Goal: Task Accomplishment & Management: Use online tool/utility

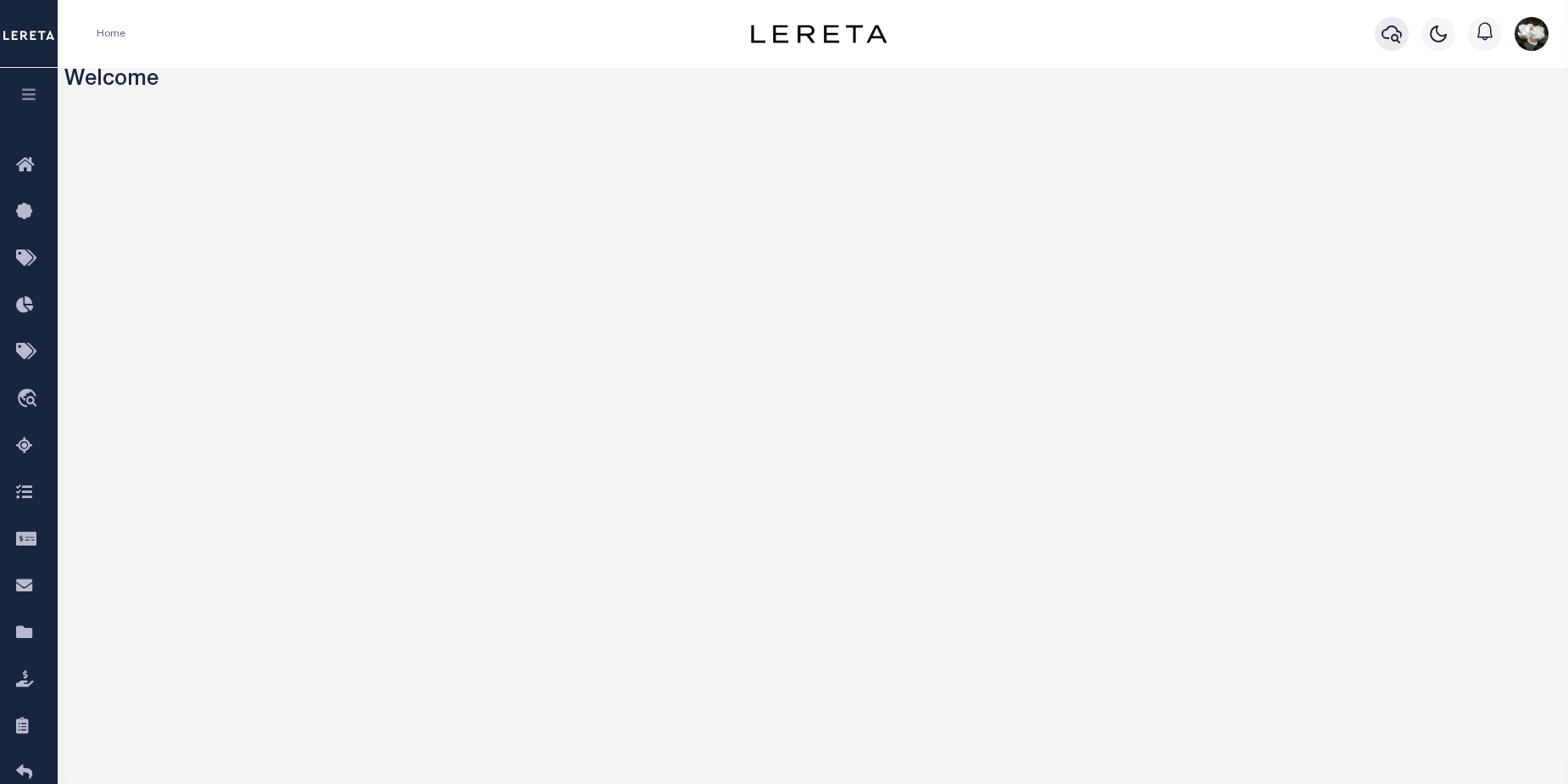
click at [1236, 31] on button "button" at bounding box center [1391, 34] width 34 height 34
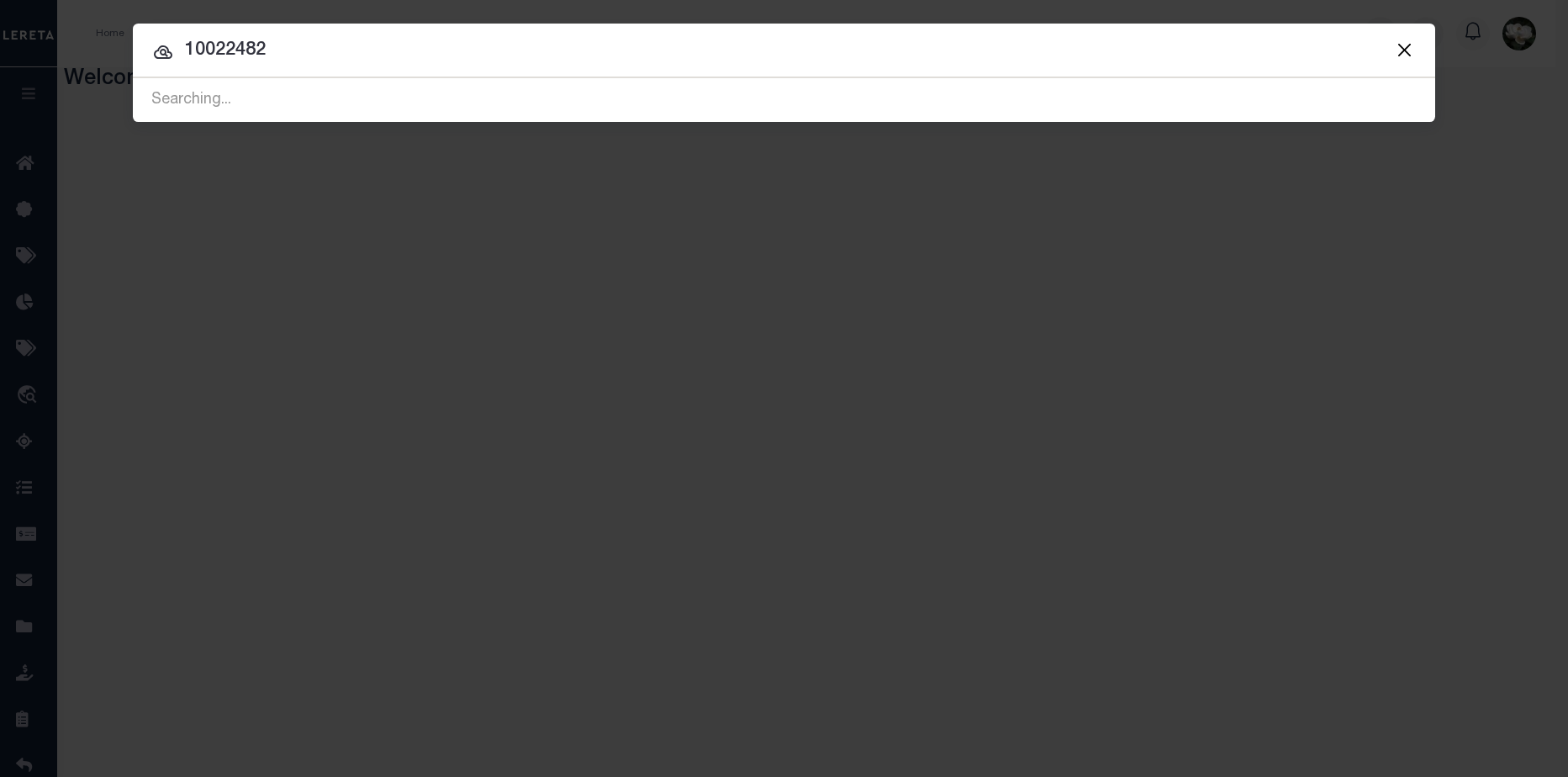
type input "10022482"
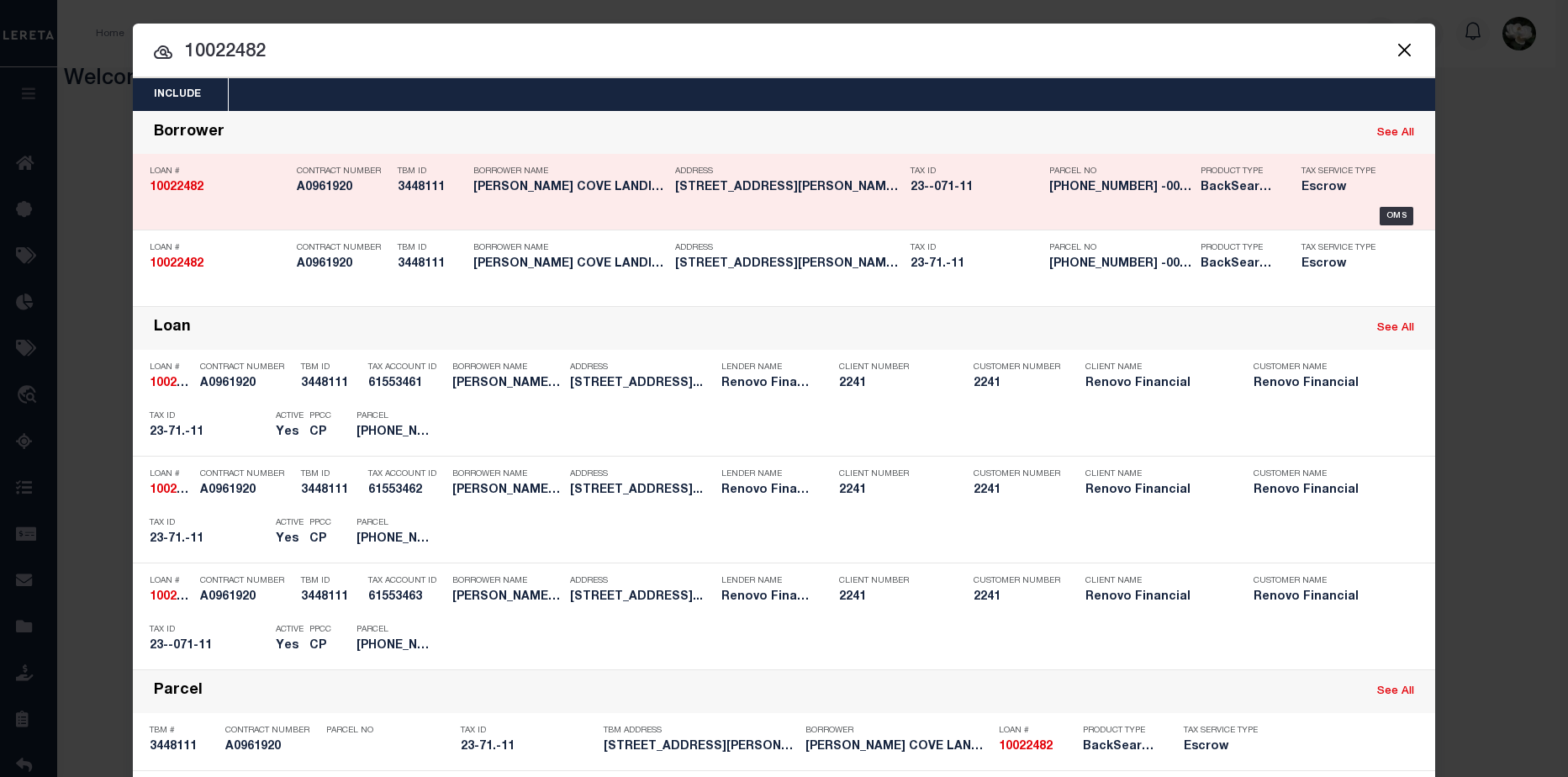
click at [730, 197] on div "Address 14 DALEX CT # 16 Glen Cove, N..." at bounding box center [788, 182] width 227 height 49
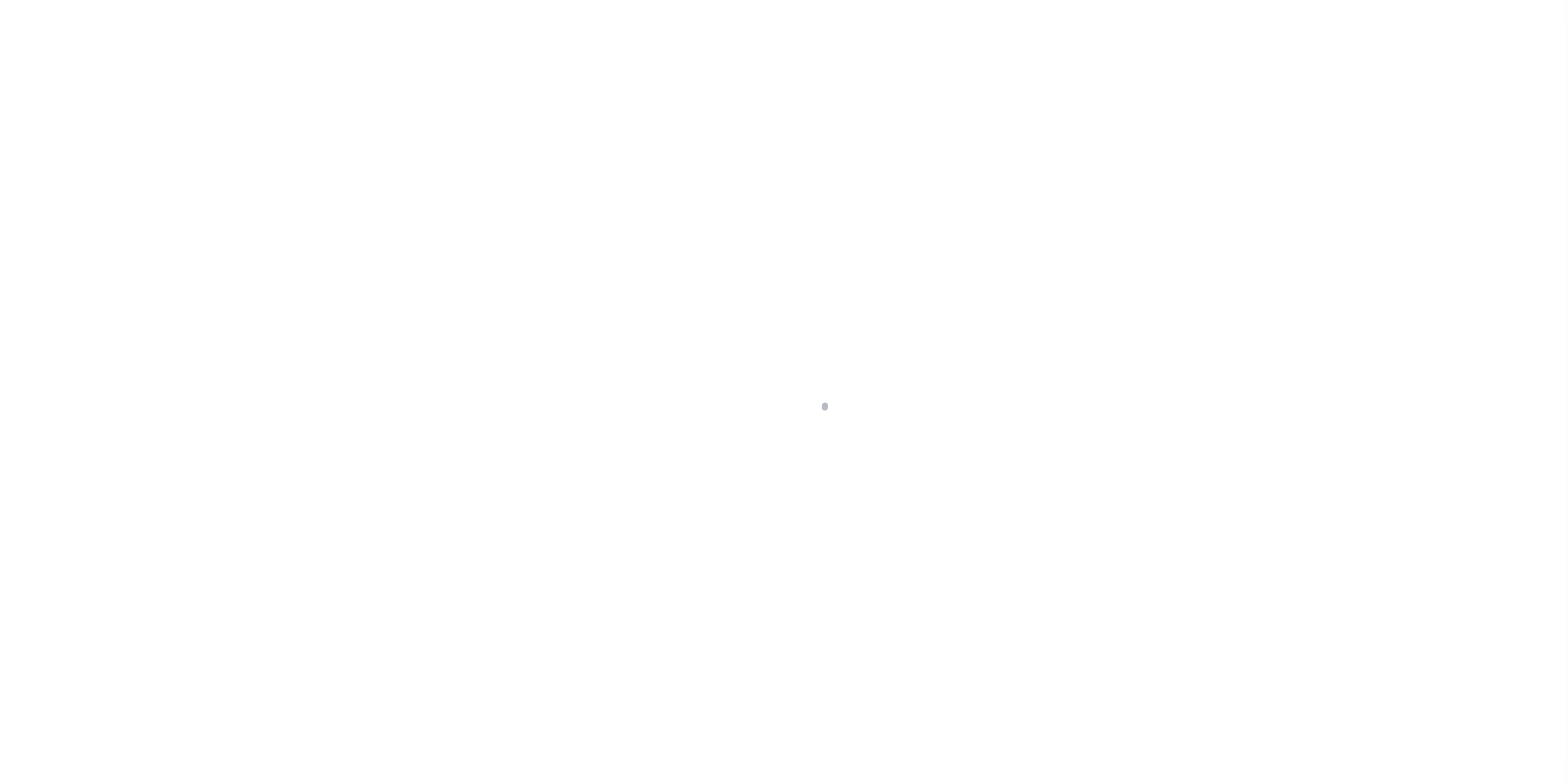
select select "25067"
select select "400"
select select "Escrow"
type input "[STREET_ADDRESS]"
type input "[GEOGRAPHIC_DATA]"
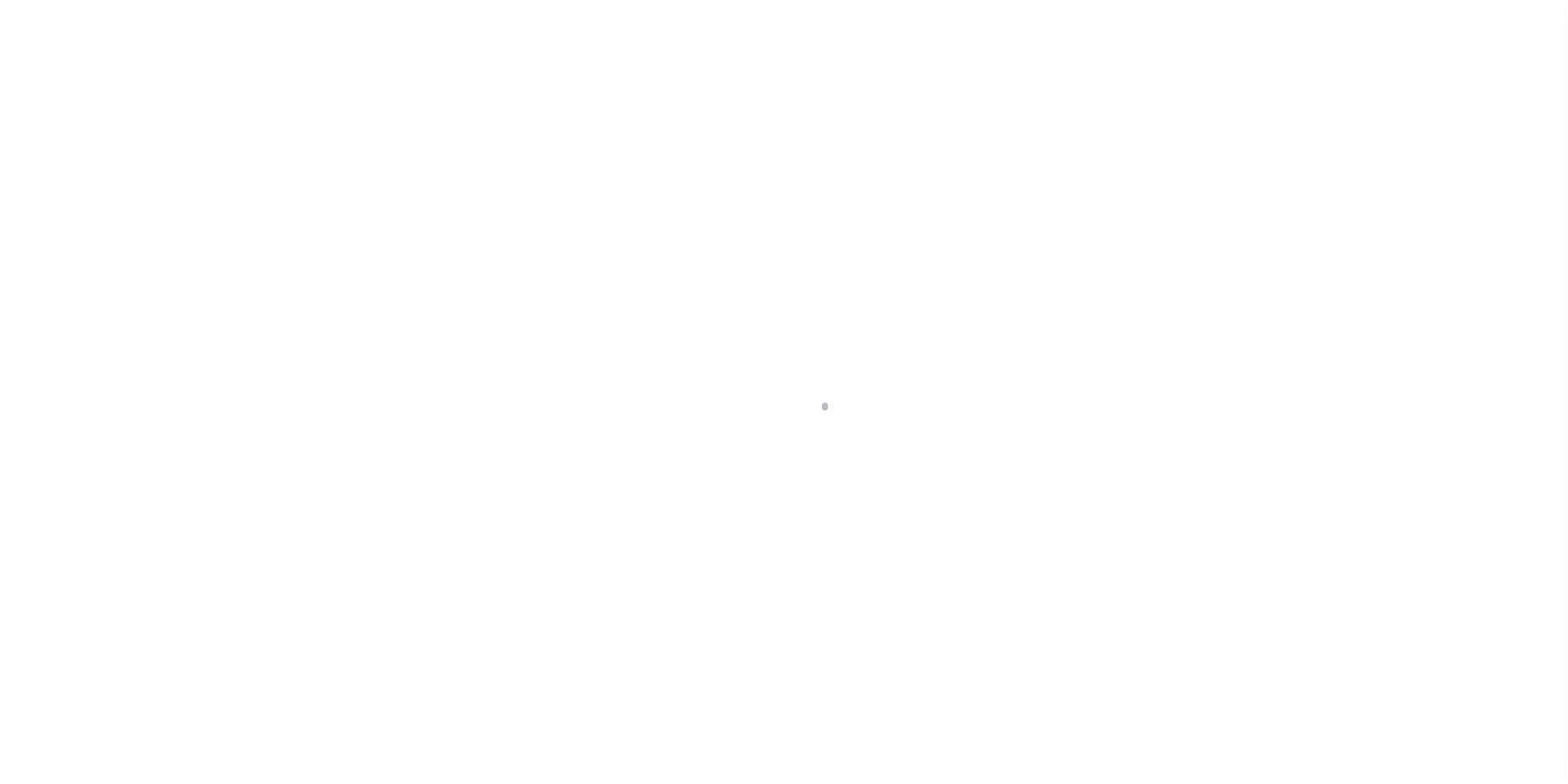
type input "a0kUS00000Boqza"
type input "NY"
select select
select select "4"
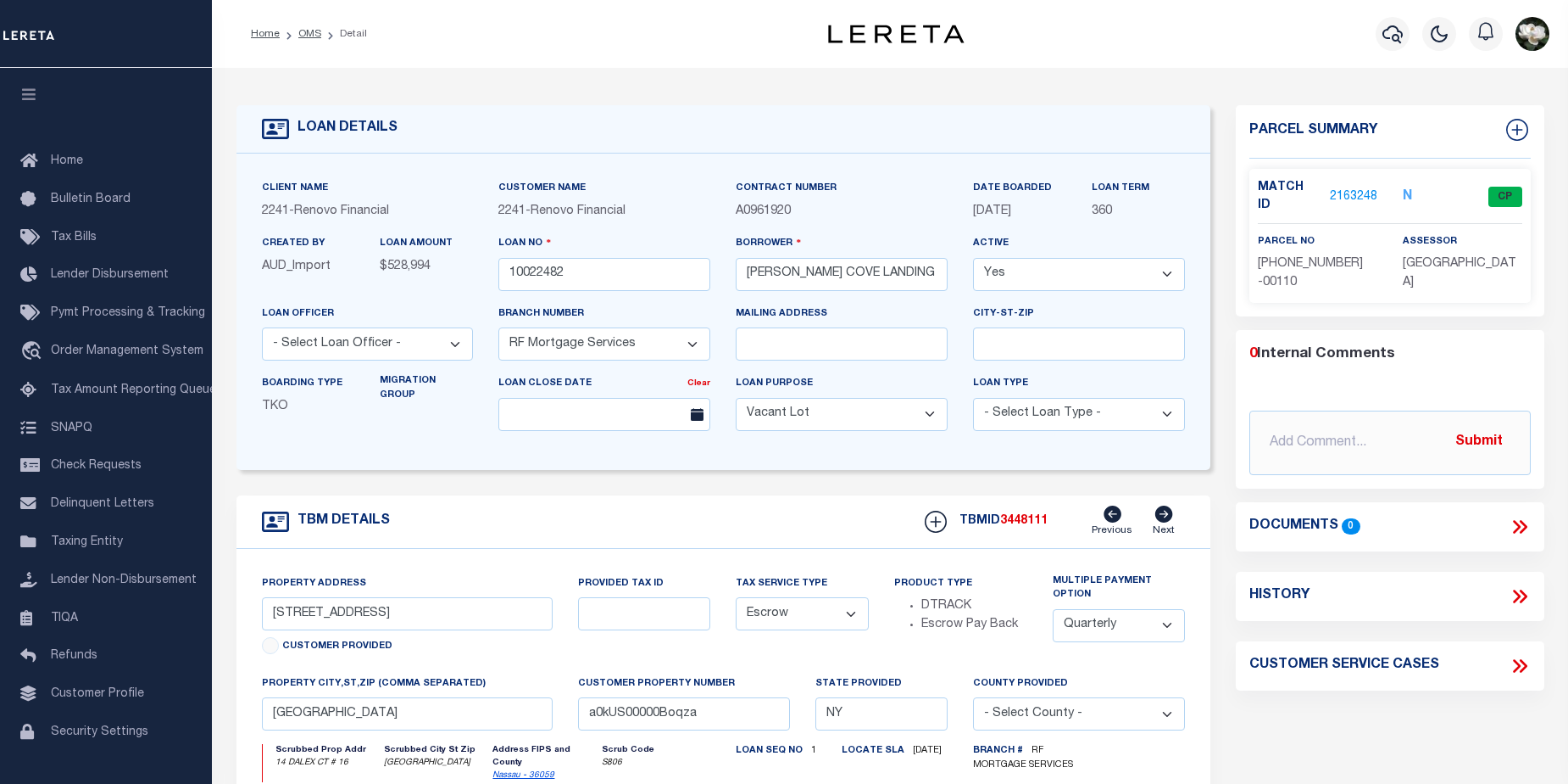
click at [1341, 190] on link "2163248" at bounding box center [1353, 197] width 48 height 18
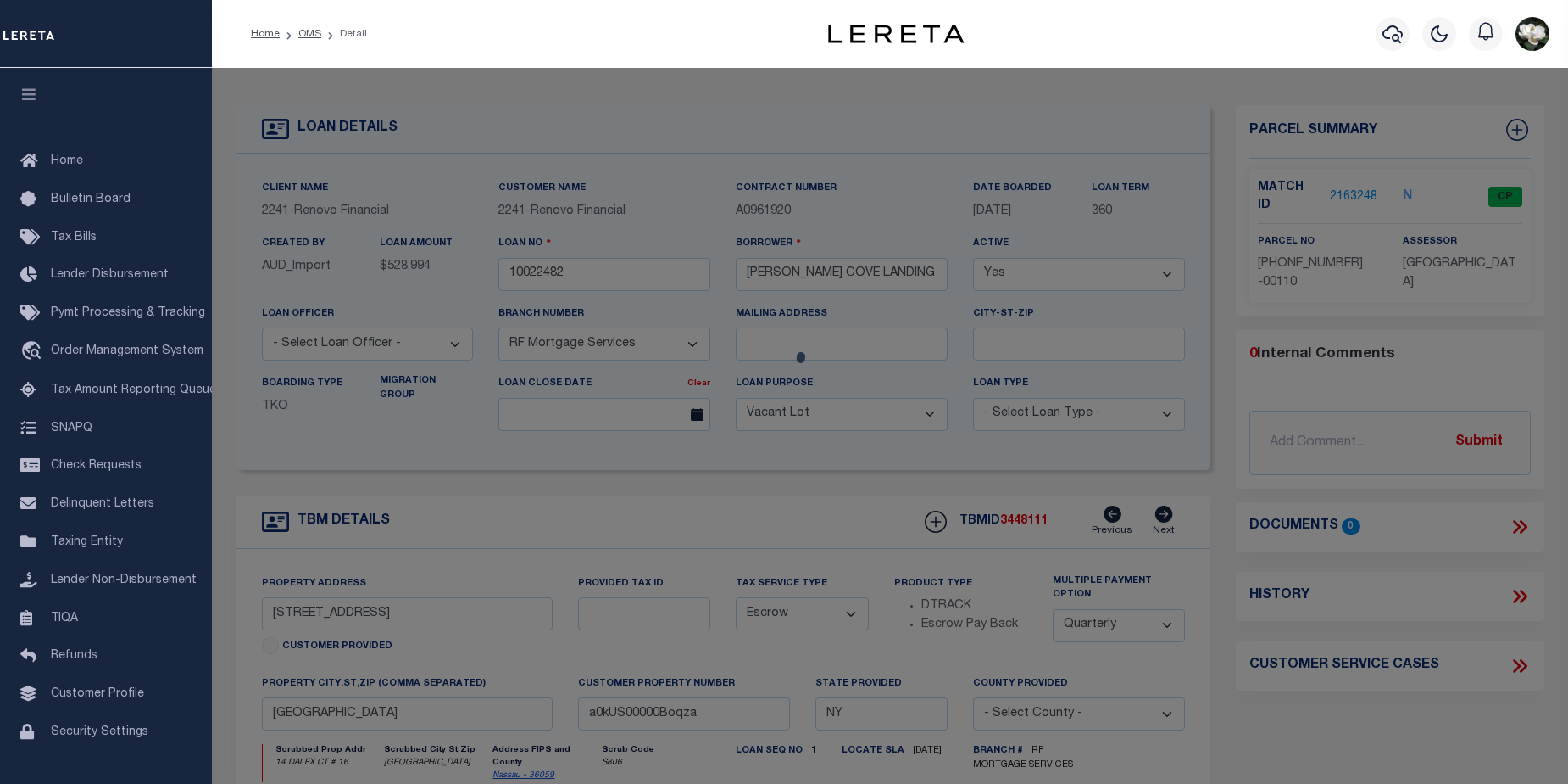
checkbox input "false"
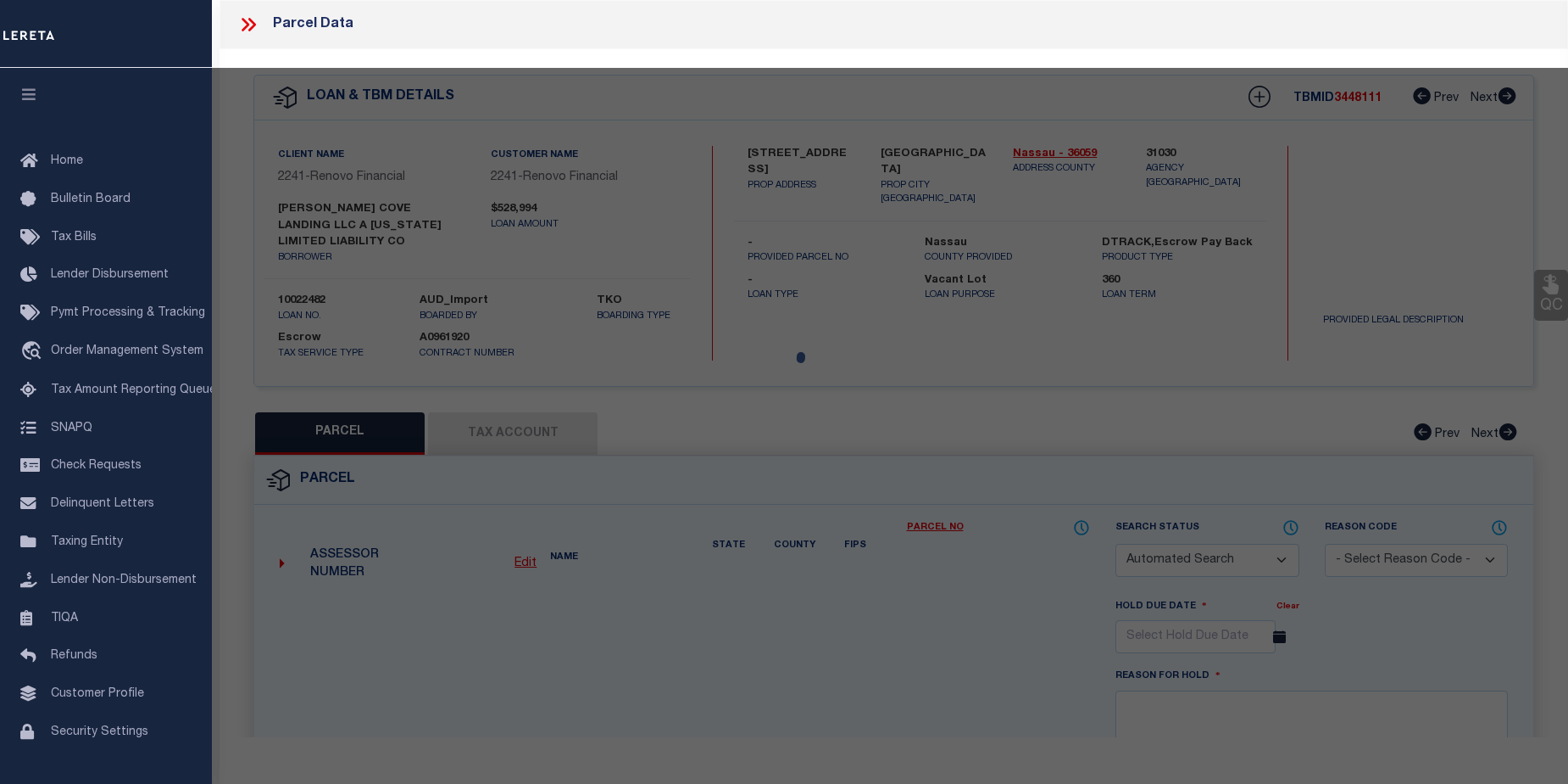
select select "CP"
type input "PIRONI,ANGELO & SILVANA"
select select "ATL"
select select "ADD"
type input "14 DALEX CT , #16"
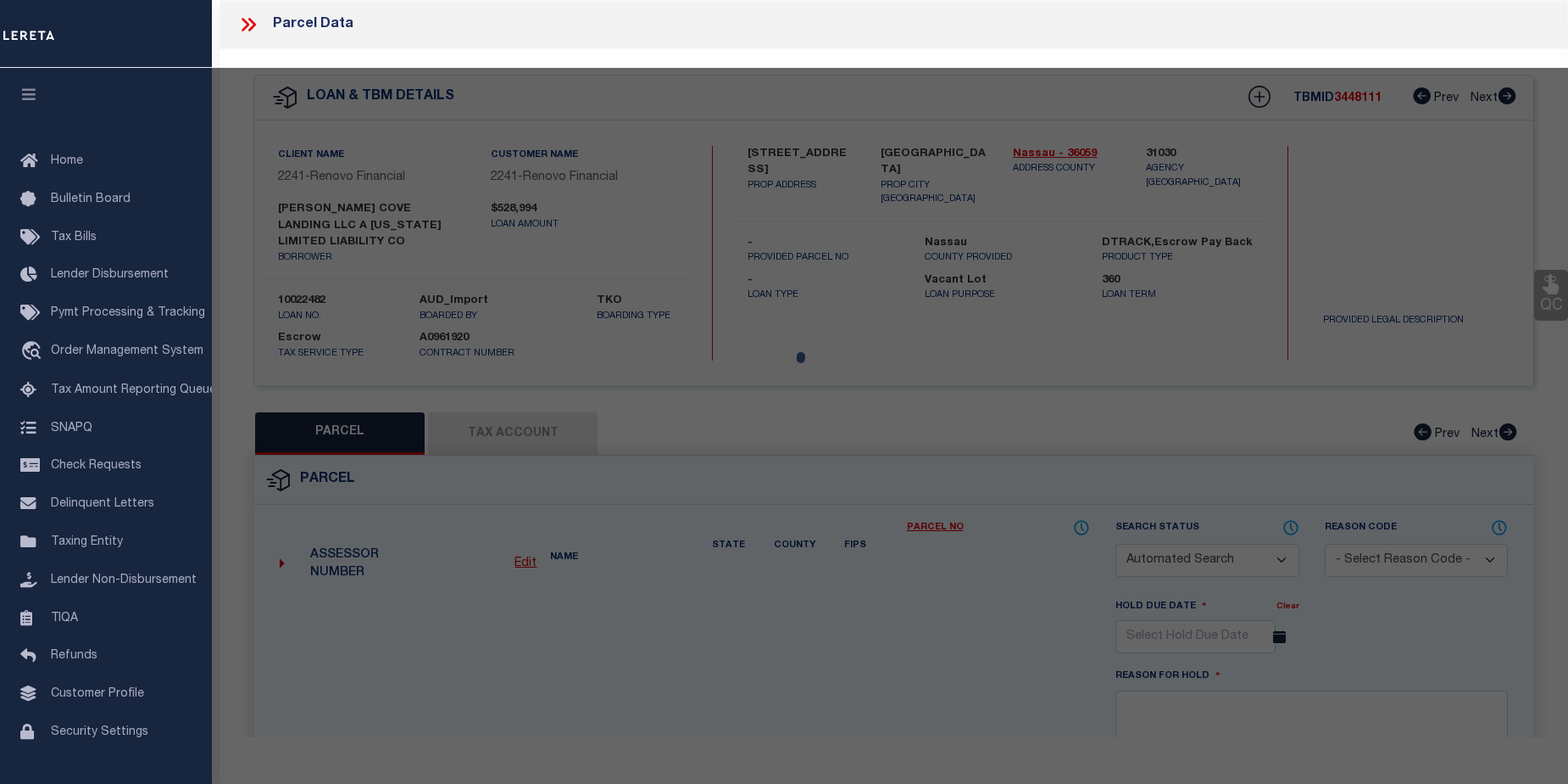
checkbox input "false"
type input "GLEN COVE, NY 11542"
type textarea "TOWN #4 SCH DIST 005"
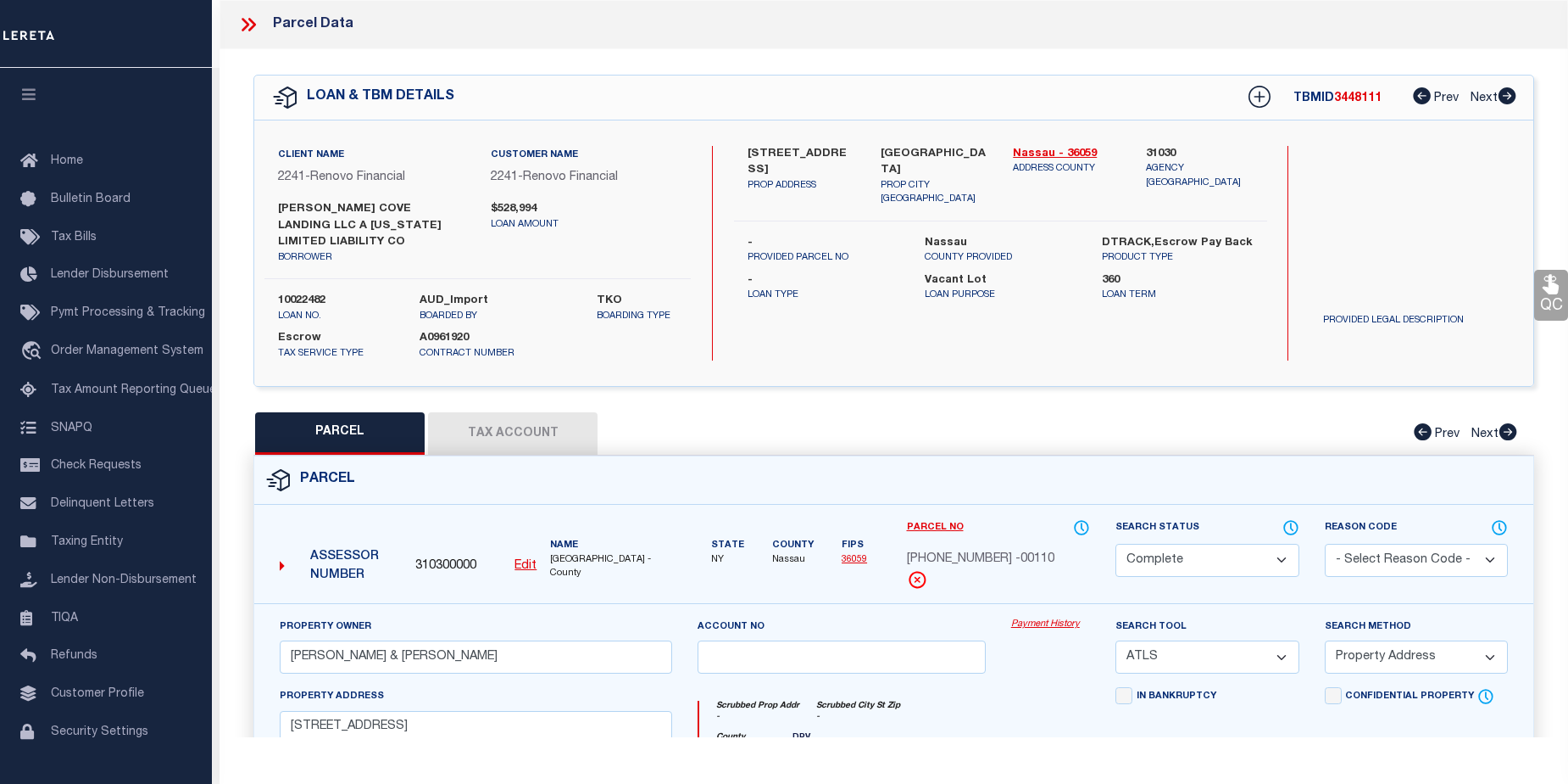
click at [1044, 618] on link "Payment History" at bounding box center [1051, 624] width 78 height 14
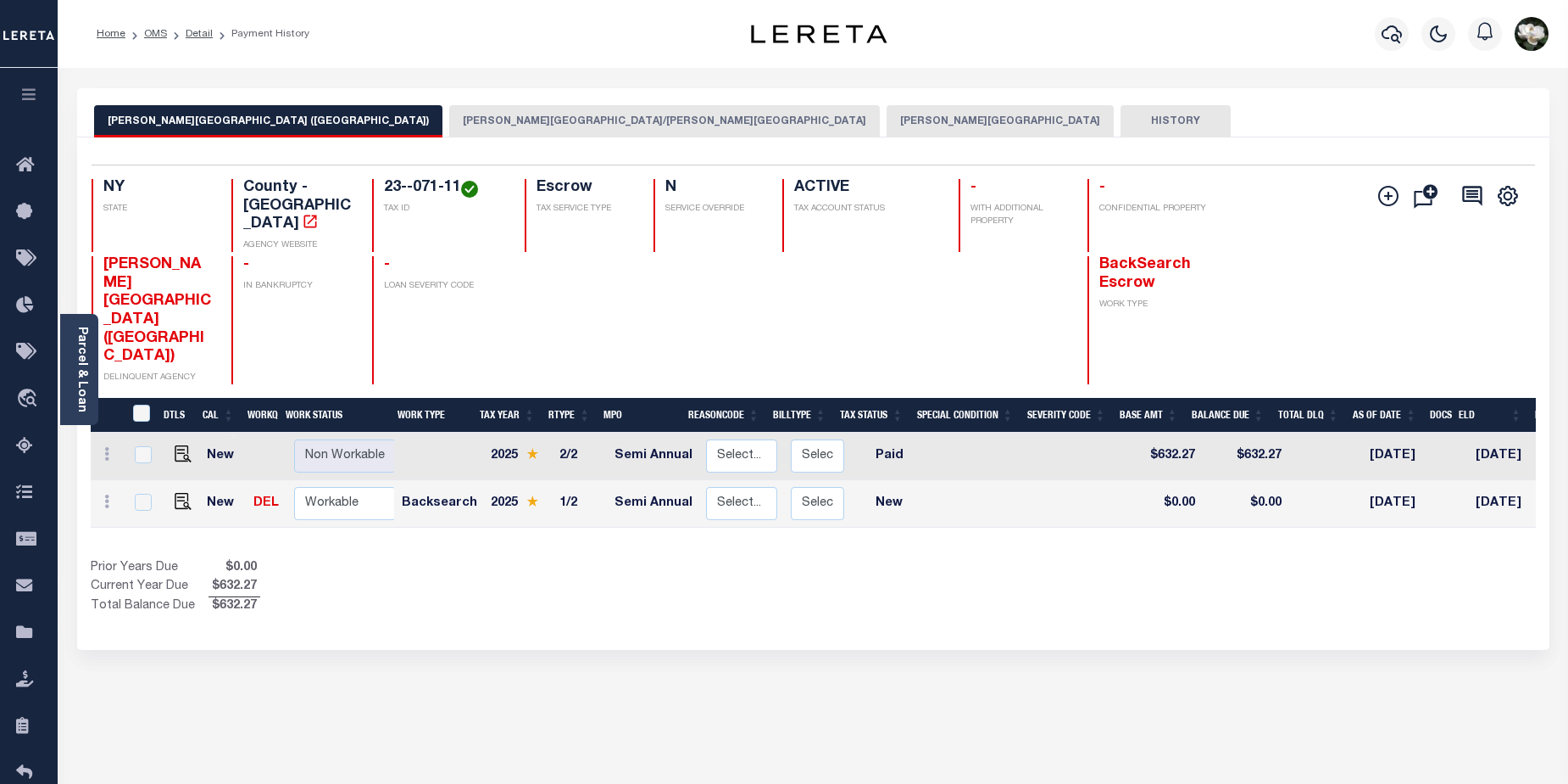
click at [887, 122] on button "[PERSON_NAME][GEOGRAPHIC_DATA]" at bounding box center [1000, 121] width 227 height 32
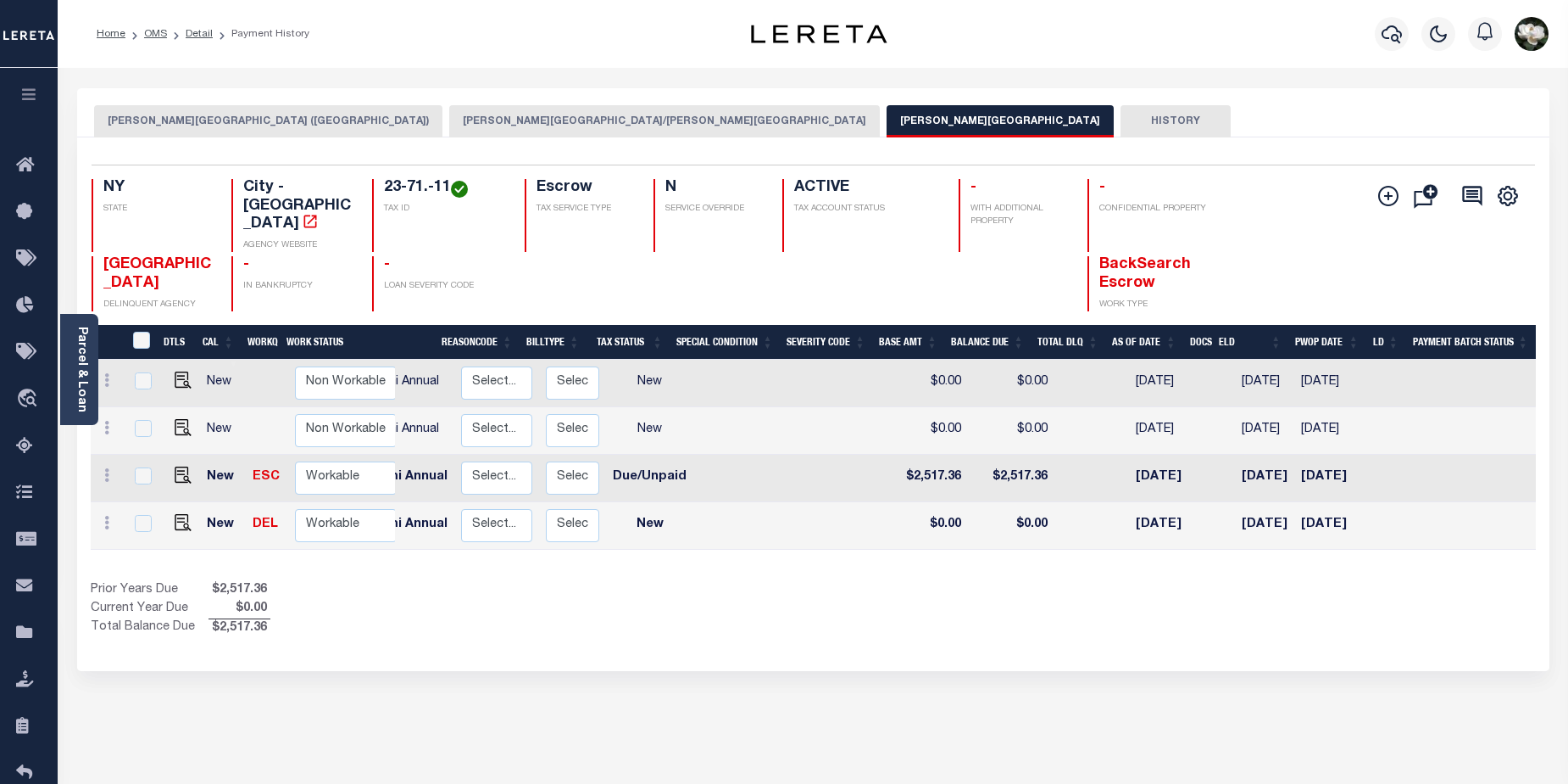
scroll to position [0, 234]
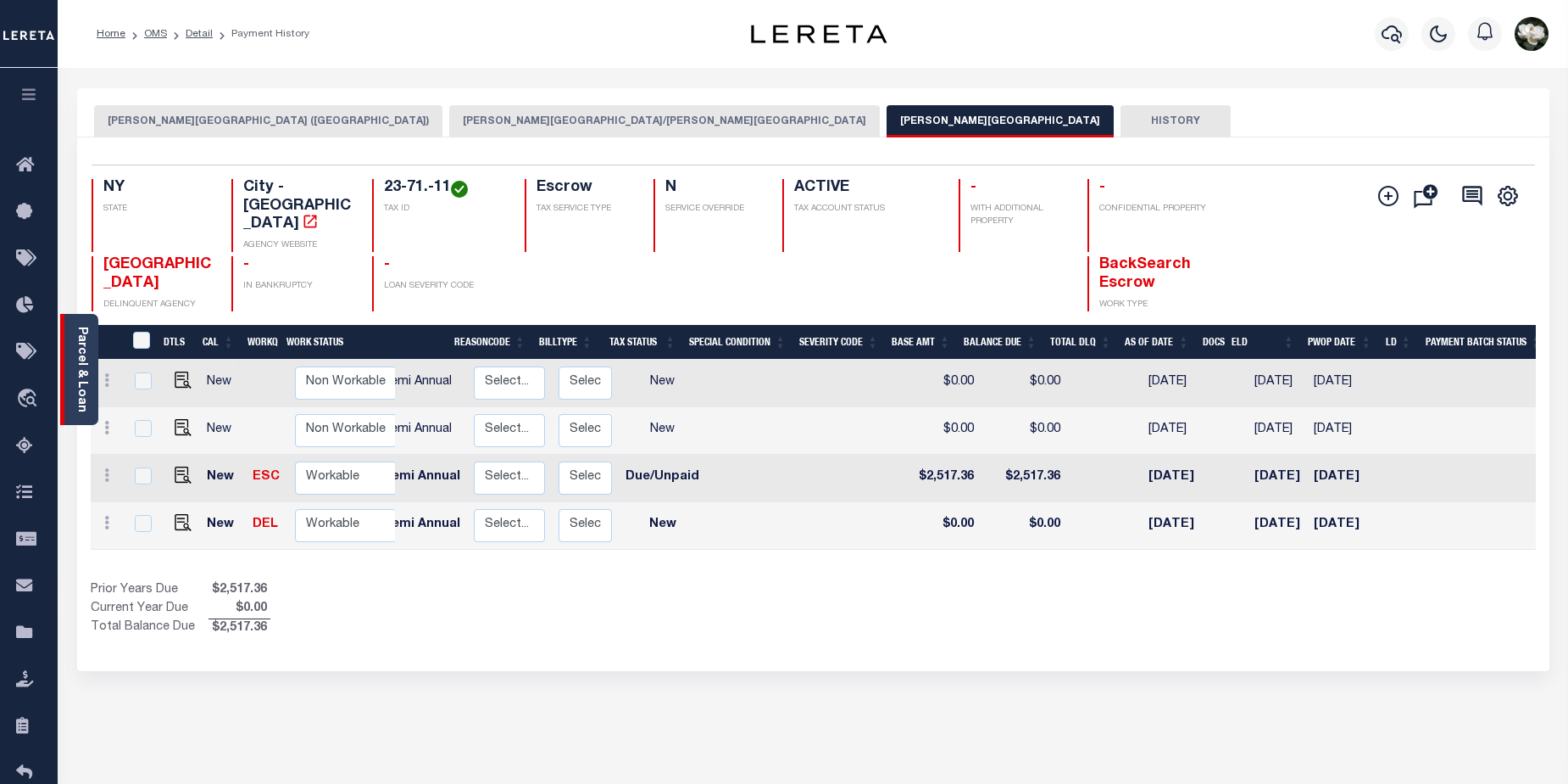
click at [78, 372] on link "Parcel & Loan" at bounding box center [81, 369] width 12 height 86
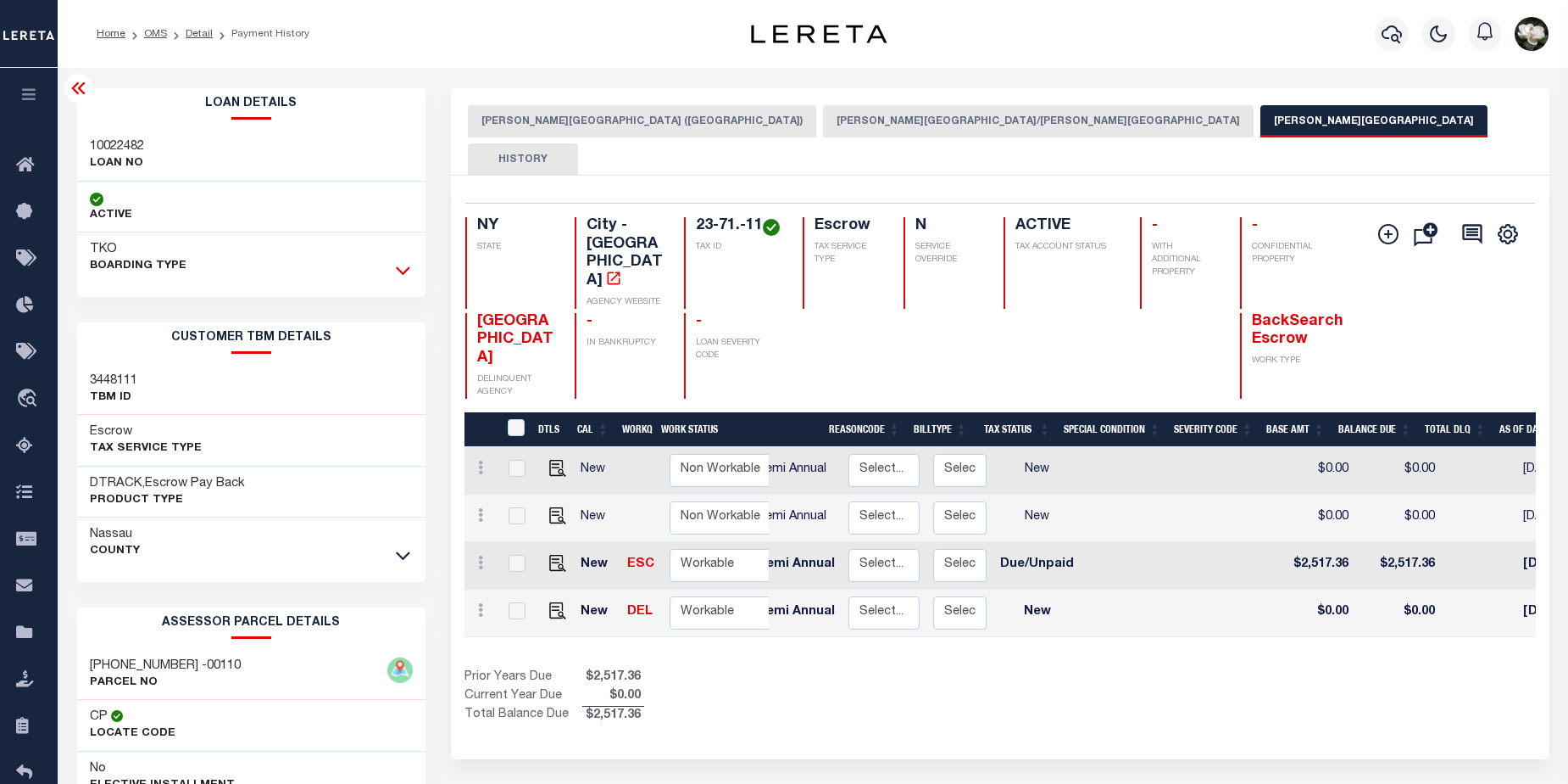
click at [404, 271] on icon at bounding box center [403, 270] width 14 height 18
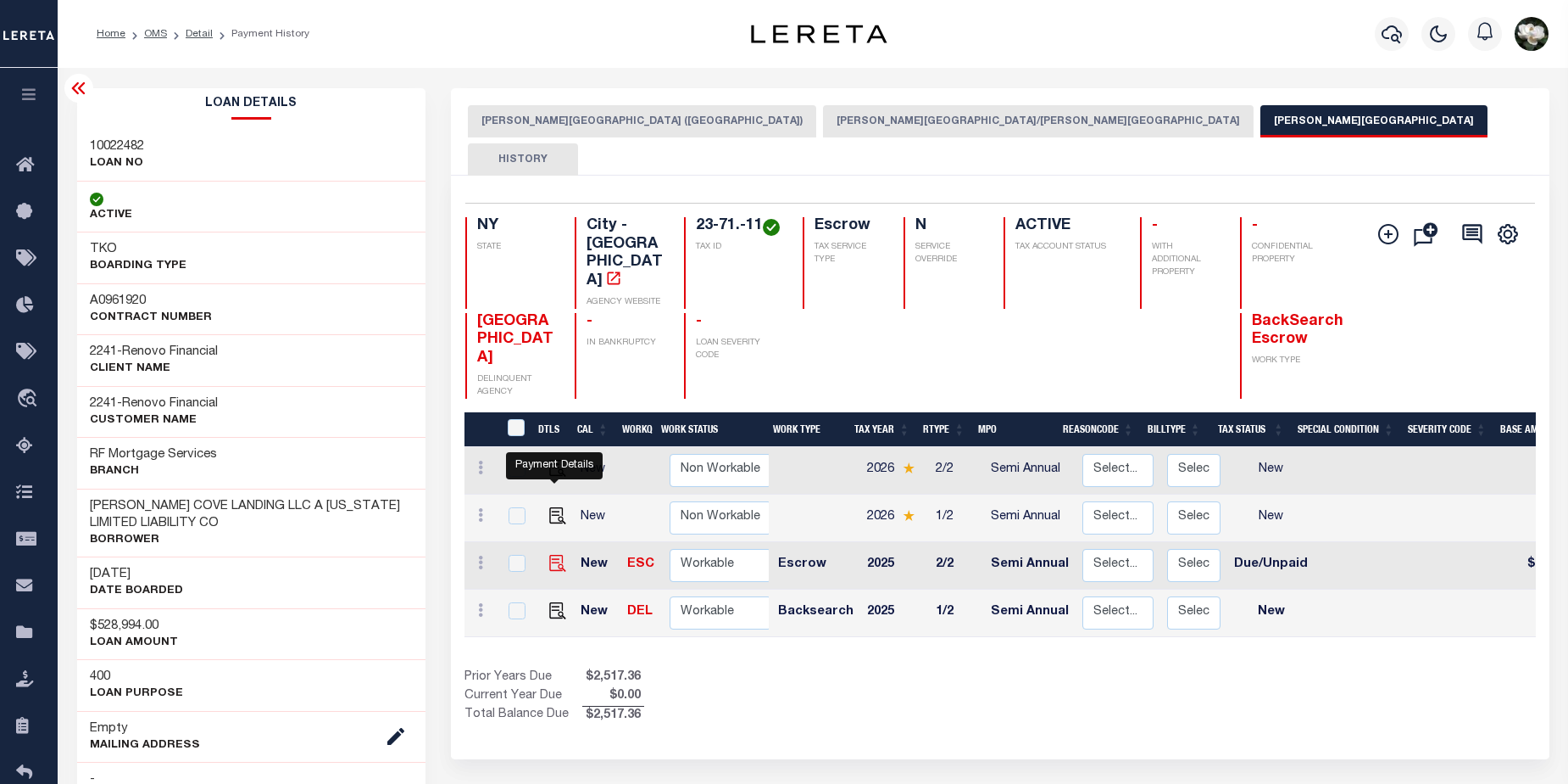
click at [557, 555] on img "" at bounding box center [558, 563] width 17 height 17
checkbox input "true"
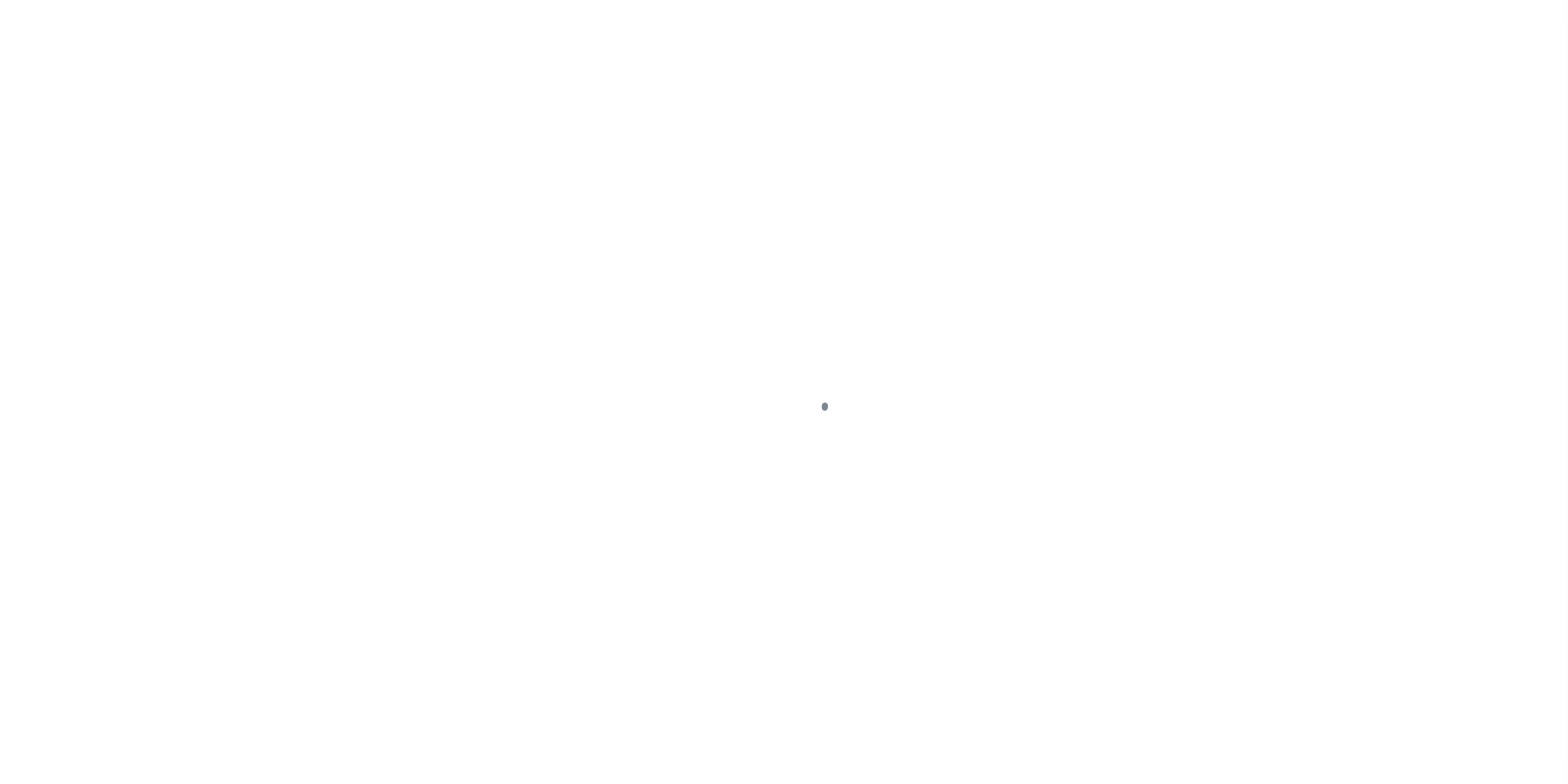
select select "DUE"
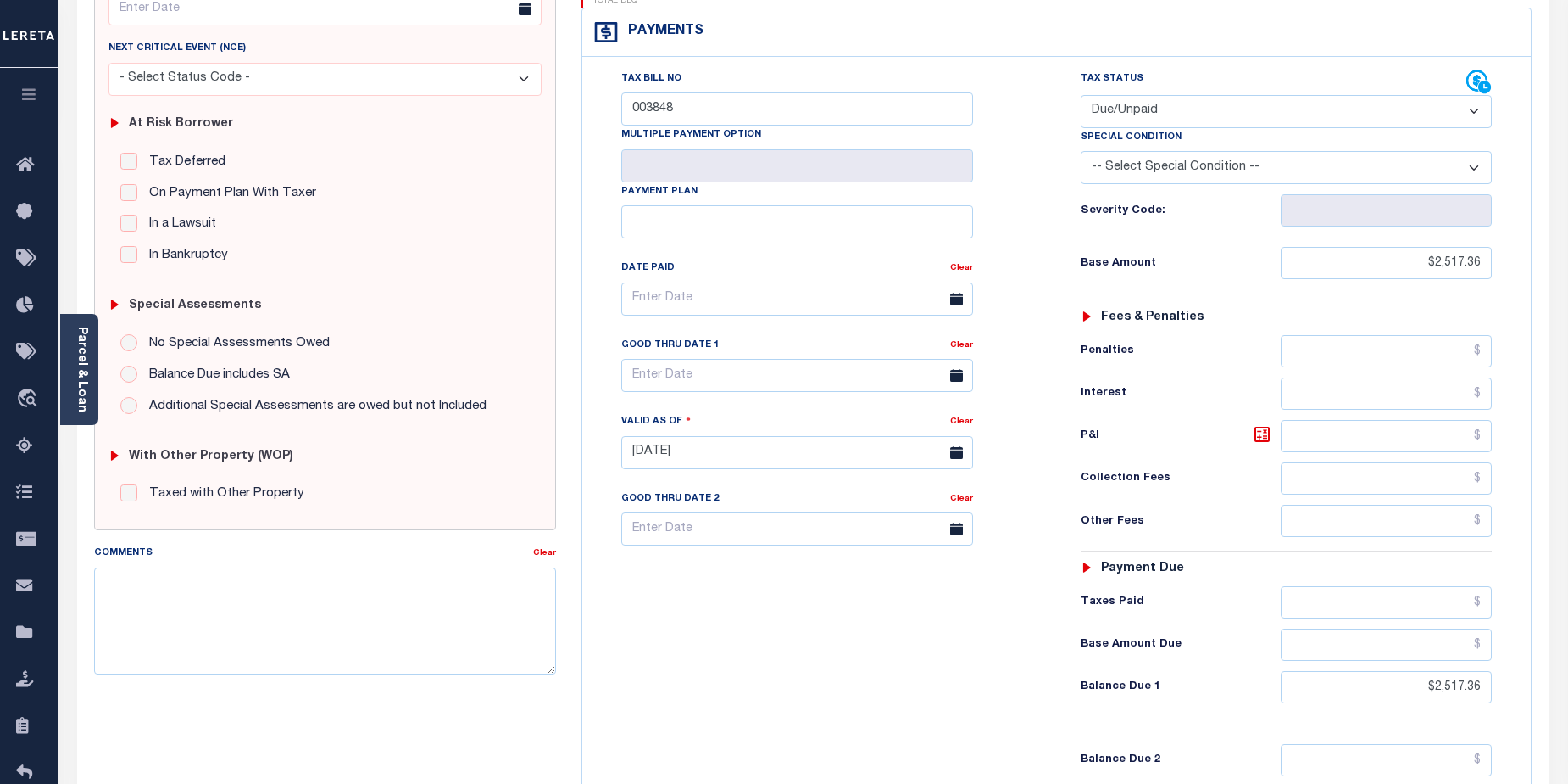
scroll to position [295, 0]
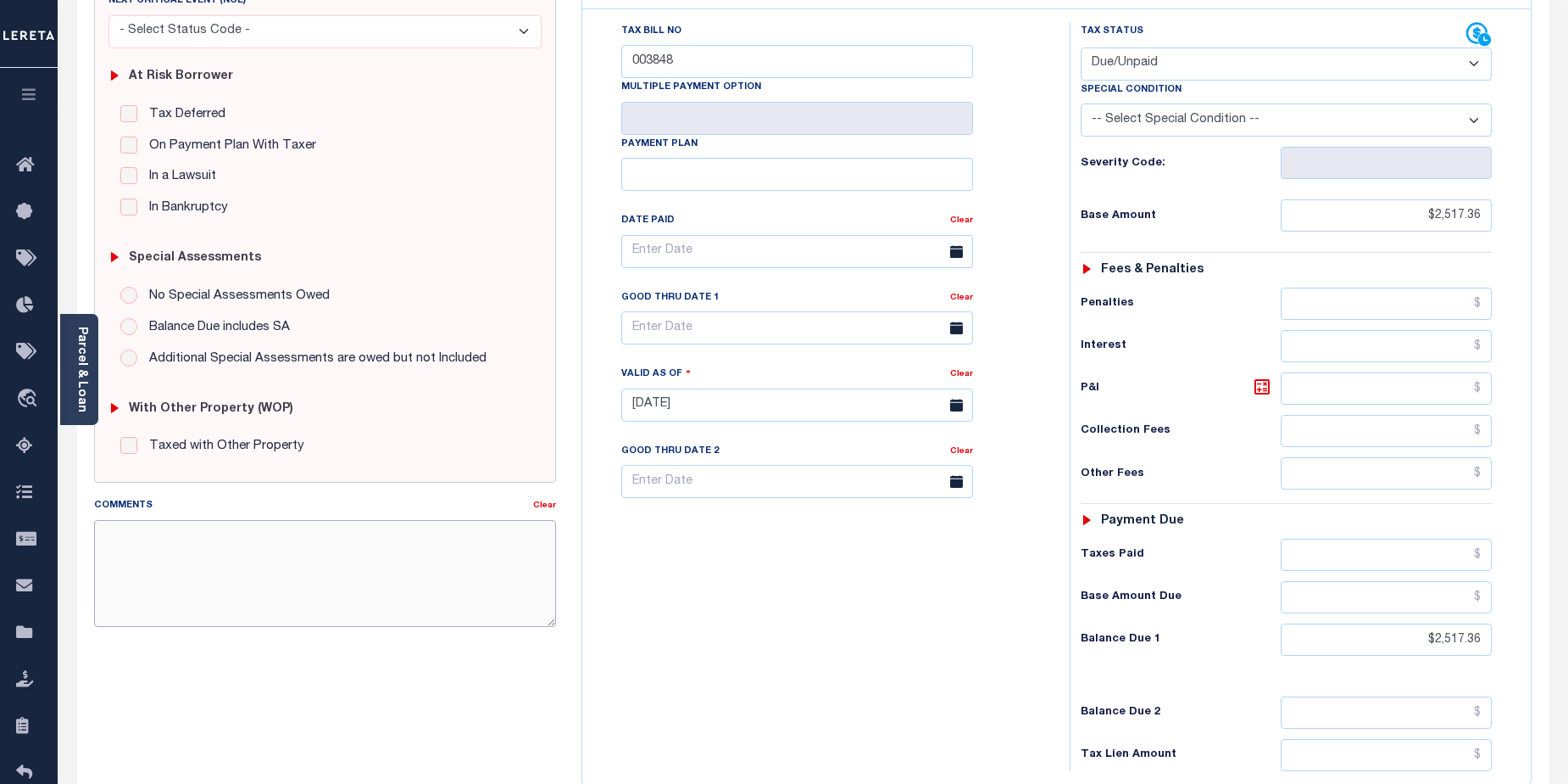
click at [160, 538] on textarea "Comments" at bounding box center [326, 573] width 463 height 107
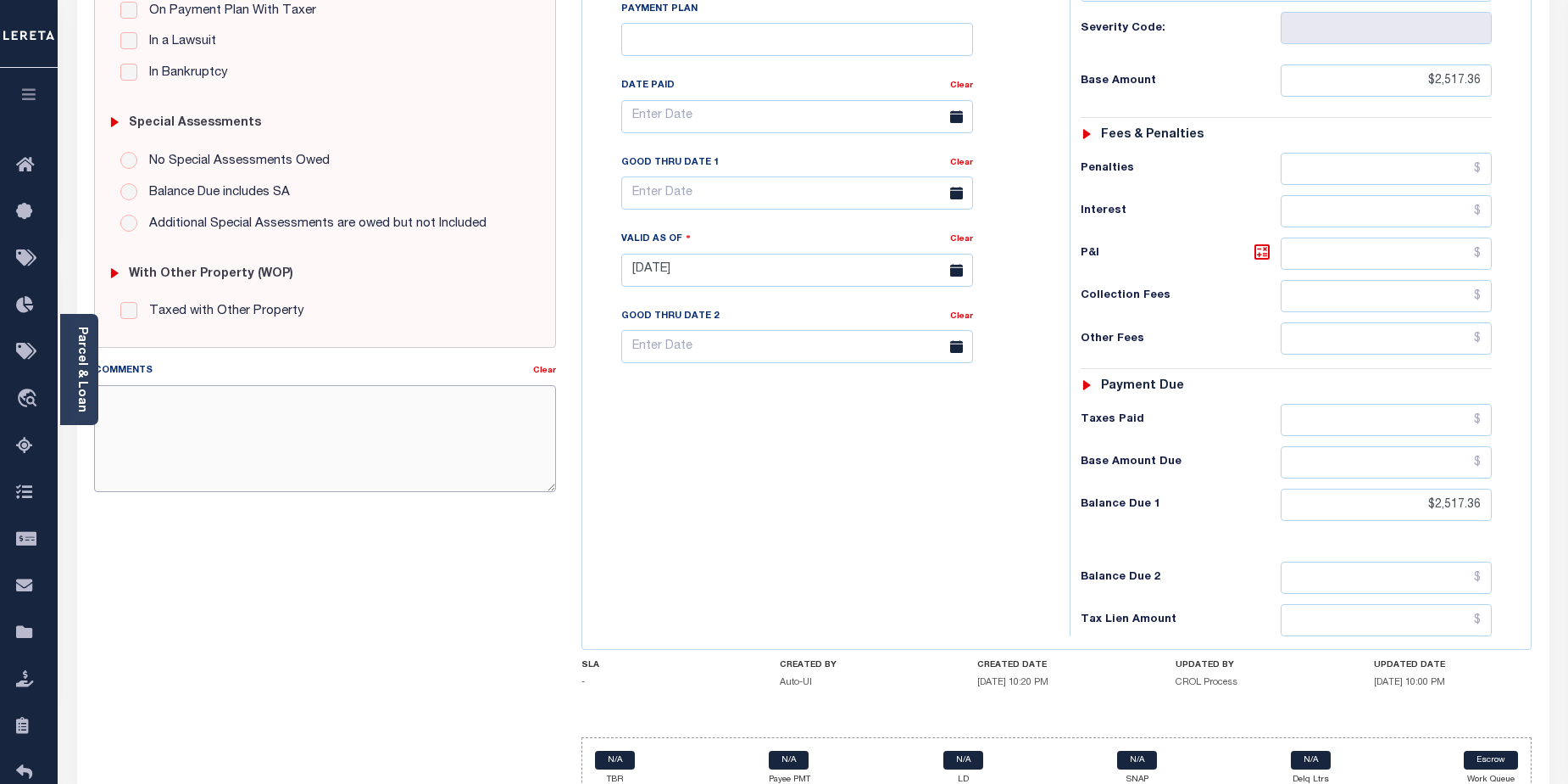
scroll to position [438, 0]
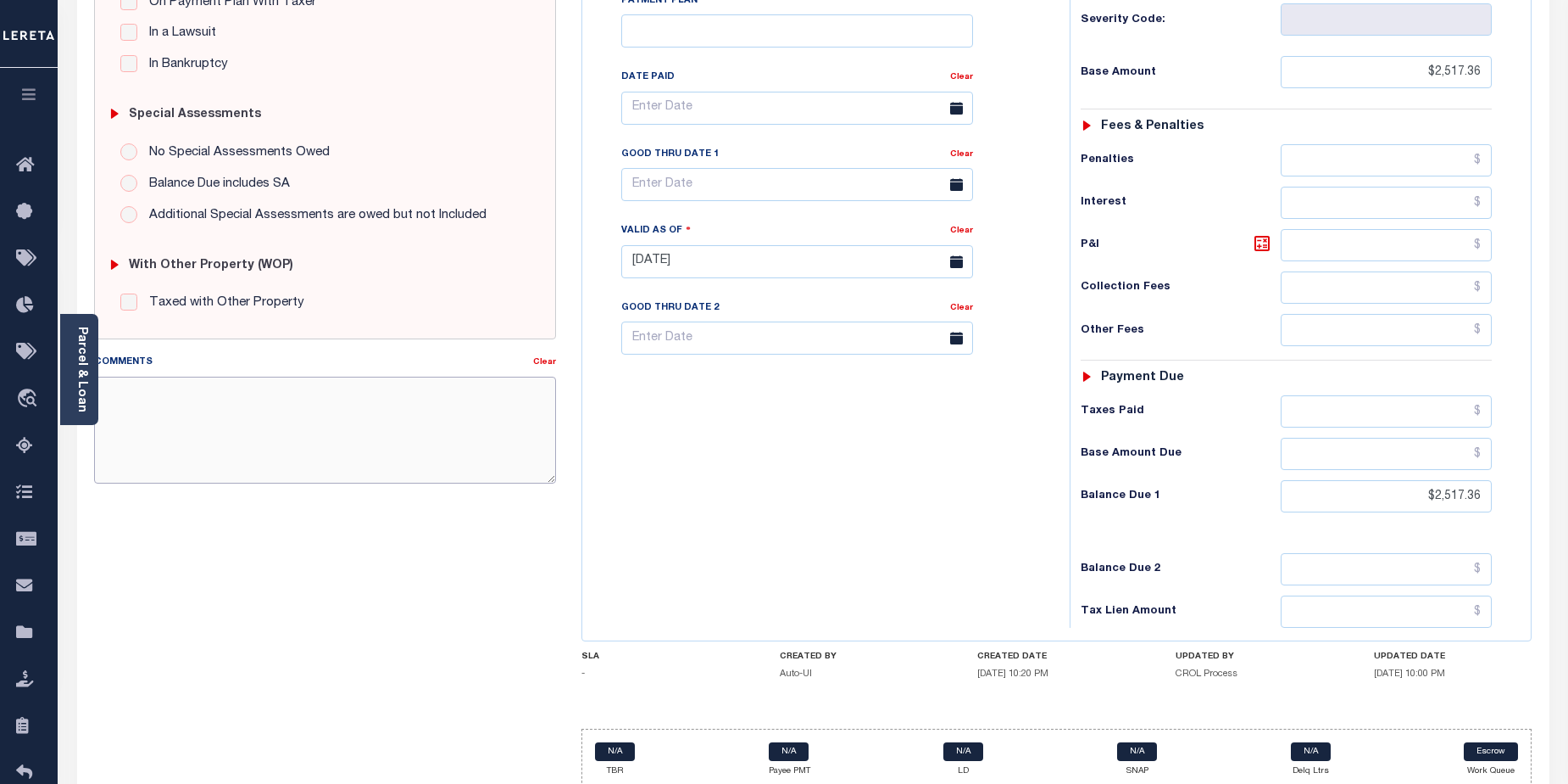
click at [232, 397] on textarea "Comments" at bounding box center [326, 430] width 463 height 107
paste textarea "CAS-474377 2025/annual dlq Base $3,323.80 P/I $568.57-Lender Responsibility Tot…"
drag, startPoint x: 177, startPoint y: 389, endPoint x: 78, endPoint y: 384, distance: 99.1
click at [78, 384] on div "Parcel & Loan Tax Bill Details 23-71.-11 TAX ID AGENCY 2025/2025 TAX YEAR 2/2" at bounding box center [813, 236] width 1498 height 1215
drag, startPoint x: 137, startPoint y: 391, endPoint x: 177, endPoint y: 391, distance: 40.0
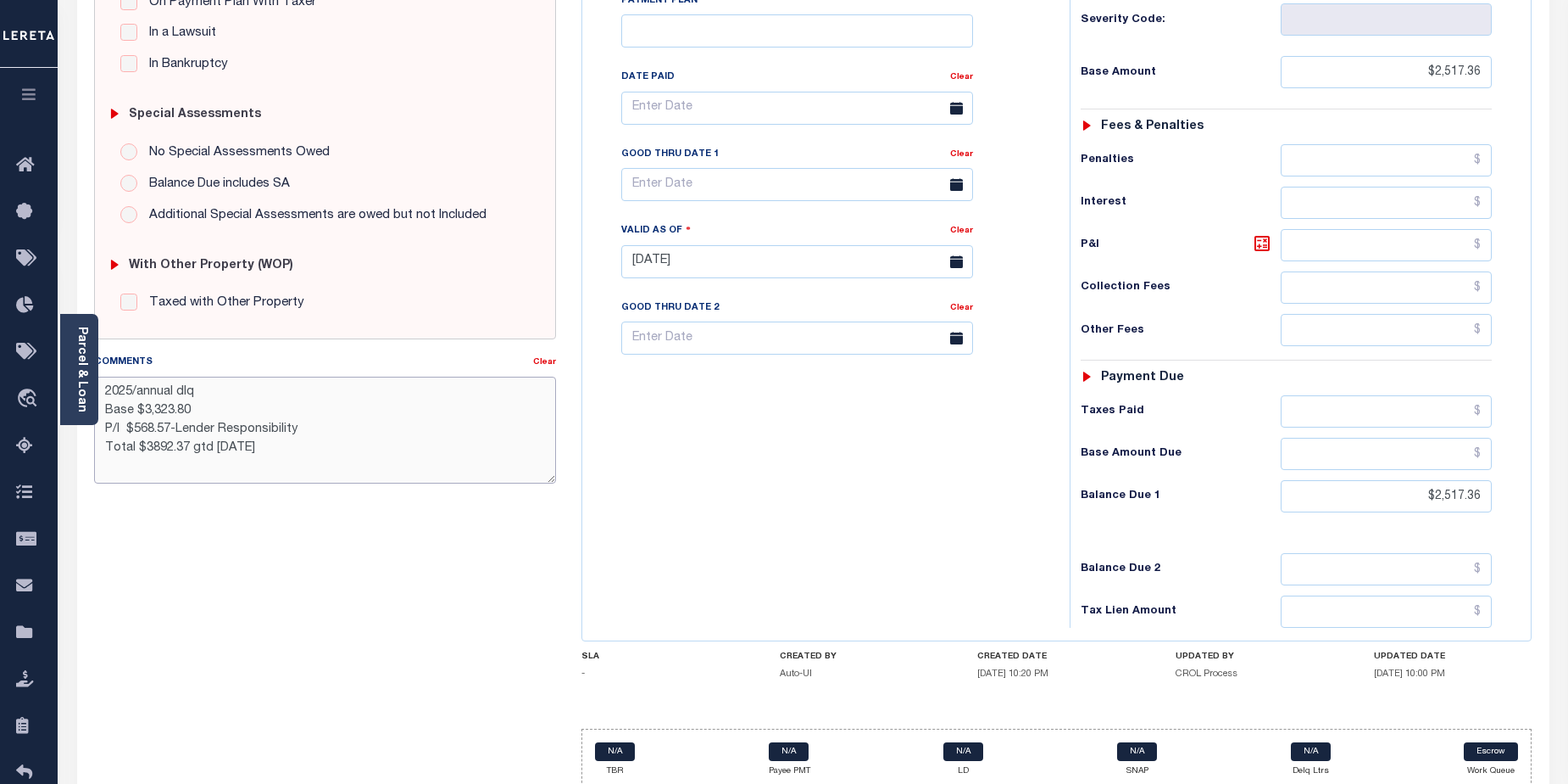
click at [177, 391] on textarea "2025/annual dlq Base $3,323.80 P/I $568.57-Lender Responsibility Total $3892.37…" at bounding box center [326, 430] width 463 height 107
drag, startPoint x: 145, startPoint y: 410, endPoint x: 196, endPoint y: 410, distance: 51.0
click at [196, 410] on textarea "20252nd dlq Base $3,323.80 P/I $568.57-Lender Responsibility Total $3892.37 gtd…" at bounding box center [326, 430] width 463 height 107
drag, startPoint x: 137, startPoint y: 432, endPoint x: 173, endPoint y: 430, distance: 36.1
click at [173, 430] on textarea "20252nd dlq Base $2,517.36 P/I $568.57-Lender Responsibility Total $3892.37 gtd…" at bounding box center [326, 430] width 463 height 107
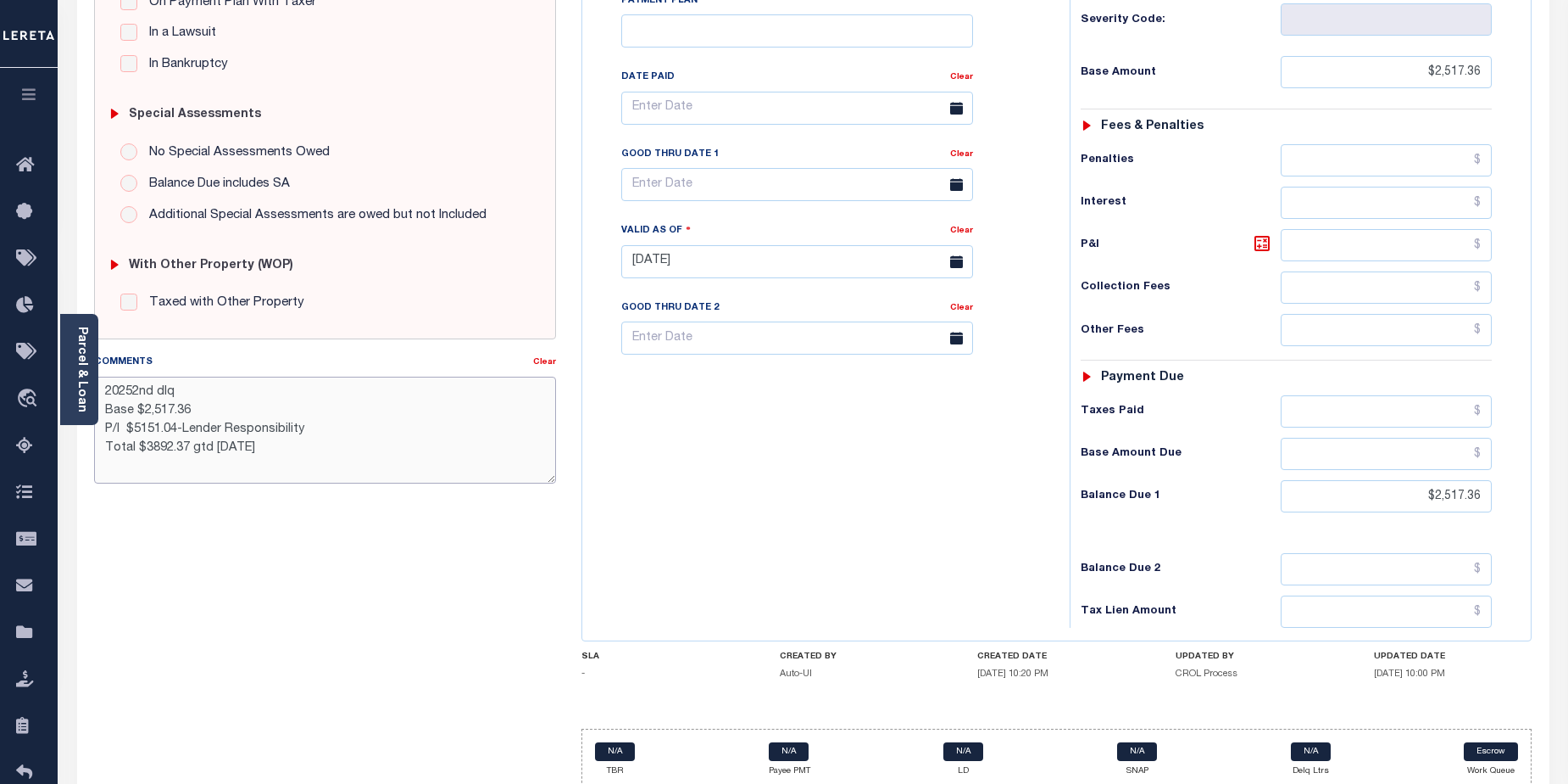
drag, startPoint x: 196, startPoint y: 428, endPoint x: 626, endPoint y: 422, distance: 430.0
click at [205, 426] on textarea "20252nd dlq Base $2,517.36 P/I $5151.04-Lender Responsibility Total $3892.37 gt…" at bounding box center [326, 430] width 463 height 107
drag, startPoint x: 190, startPoint y: 446, endPoint x: 198, endPoint y: 446, distance: 8.0
click at [198, 446] on textarea "20252nd dlq Base $2,517.36 P/I $5151.04-Lereta Responsibility Total $3892.37 gt…" at bounding box center [326, 430] width 463 height 107
drag, startPoint x: 137, startPoint y: 469, endPoint x: 145, endPoint y: 426, distance: 43.7
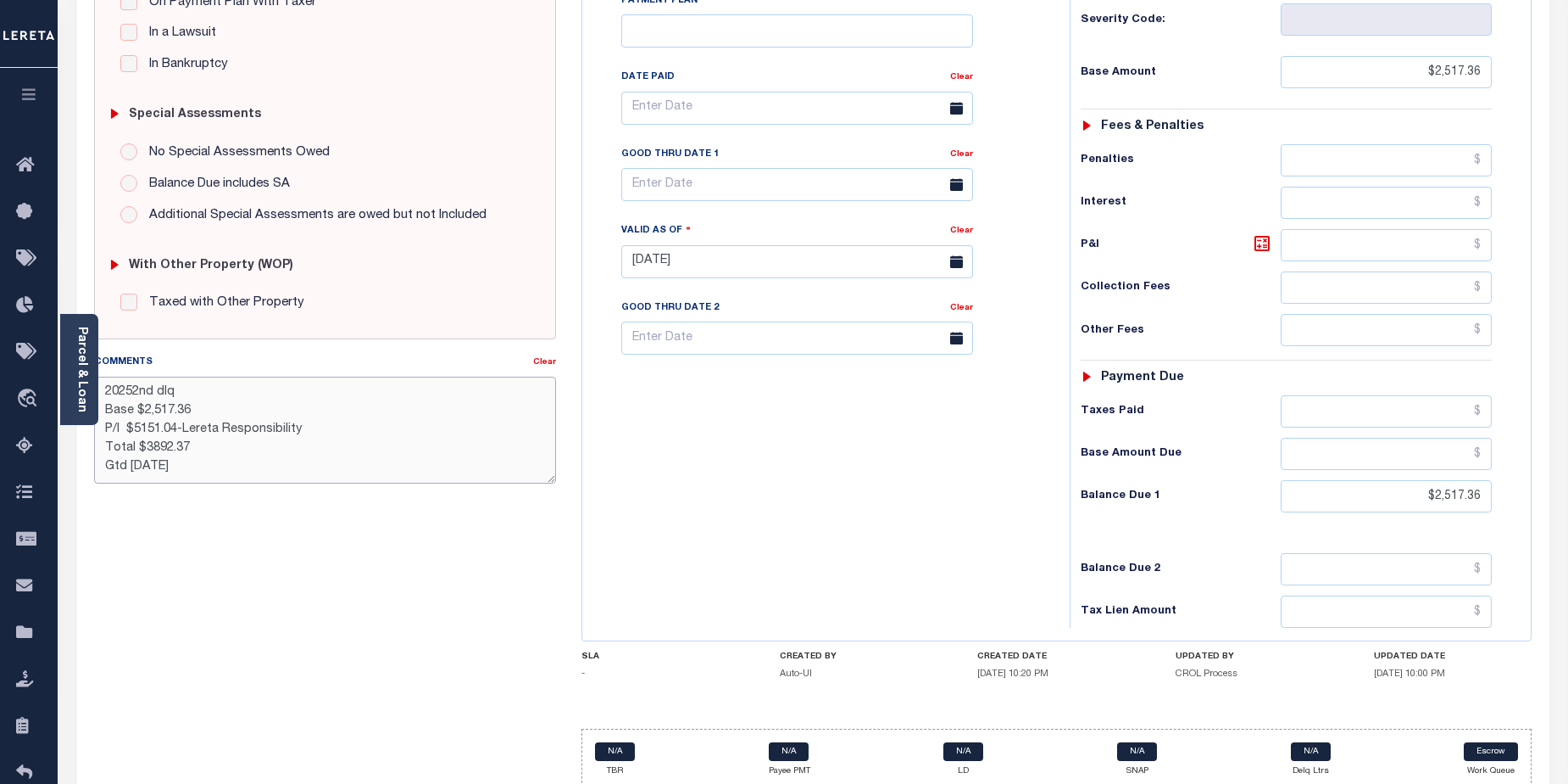
click at [143, 448] on textarea "20252nd dlq Base $2,517.36 P/I $5151.04-Lereta Responsibility Total $3892.37 Gt…" at bounding box center [326, 430] width 463 height 107
drag, startPoint x: 143, startPoint y: 451, endPoint x: 158, endPoint y: 449, distance: 15.1
click at [158, 449] on textarea "20252nd dlq Base $2,517.36 P/I $5151.04-Lereta Responsibility Total $9 GTD 9/30…" at bounding box center [326, 430] width 463 height 107
drag, startPoint x: 134, startPoint y: 428, endPoint x: 176, endPoint y: 428, distance: 42.0
click at [176, 428] on textarea "20252nd dlq Base $2,517.36 P/I $5151.04-Lereta Responsibility Total $9 GTD 9/30…" at bounding box center [326, 430] width 463 height 107
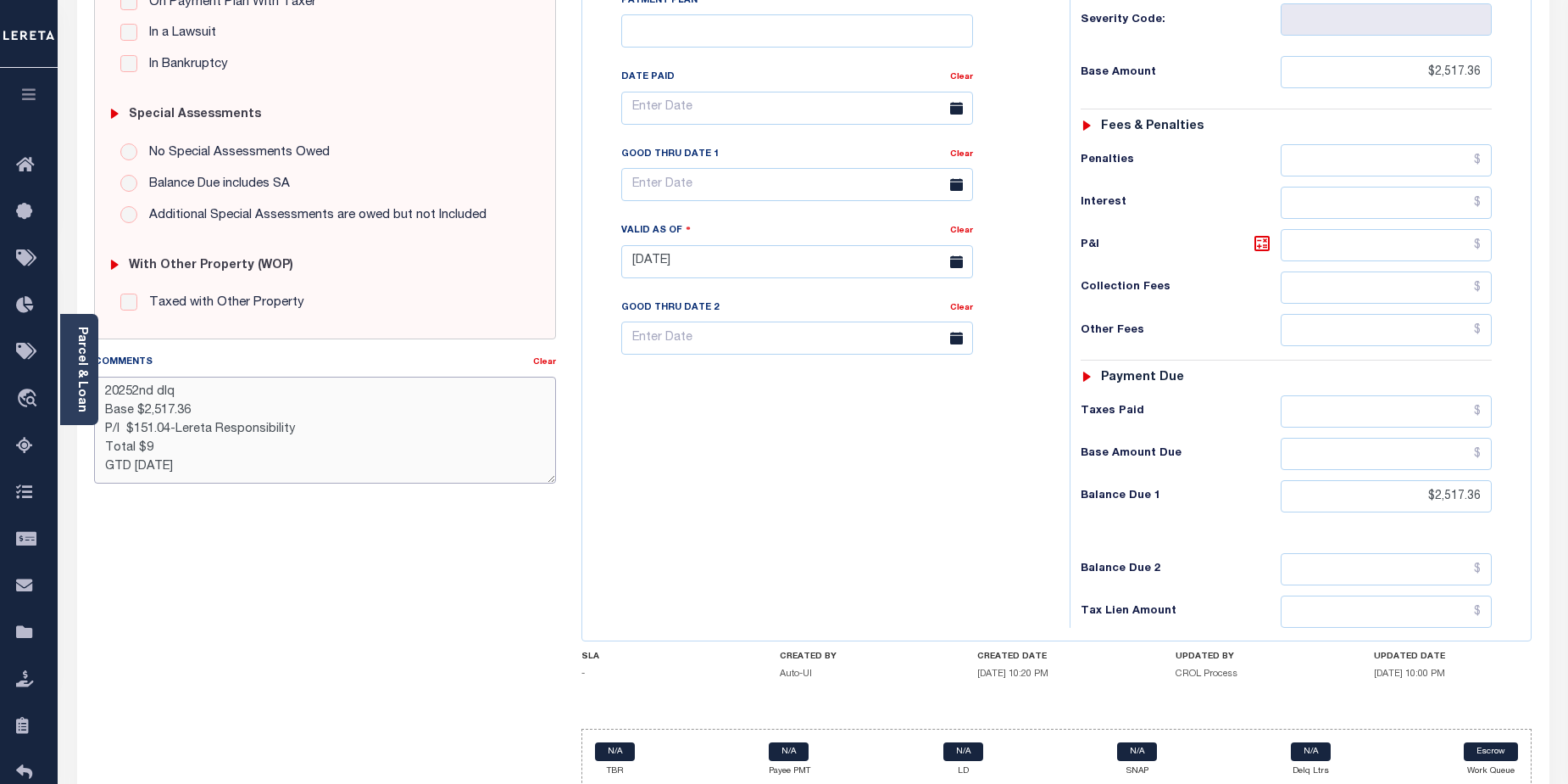
click at [149, 442] on textarea "20252nd dlq Base $2,517.36 P/I $151.04-Lereta Responsibility Total $9 GTD 9/30/…" at bounding box center [326, 430] width 463 height 107
click at [151, 449] on textarea "20252nd dlq Base $2,517.36 P/I $151.04-Lereta Responsibility Total $2668.40 GTD…" at bounding box center [326, 430] width 463 height 107
click at [134, 385] on textarea "20252nd dlq Base $2,517.36 P/I $151.04-Lereta Responsibility Total $2, 668.40 G…" at bounding box center [326, 430] width 463 height 107
type textarea "2025/2nd dlq Base $2,517.36 P/I $151.04-Lereta Responsibility Total $2, 668.40 …"
type input "[DATE]"
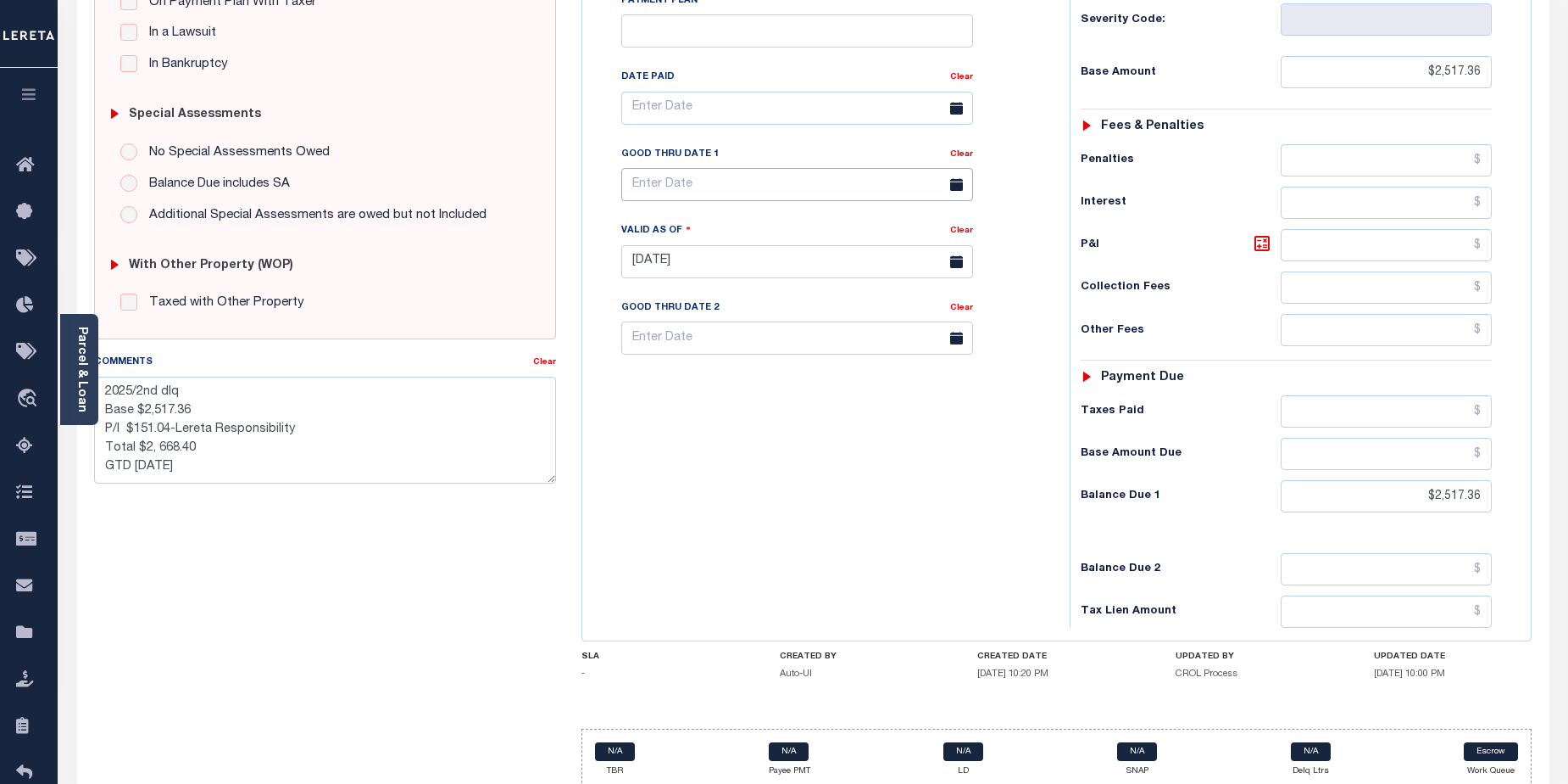
click at [849, 168] on input "text" at bounding box center [797, 184] width 352 height 33
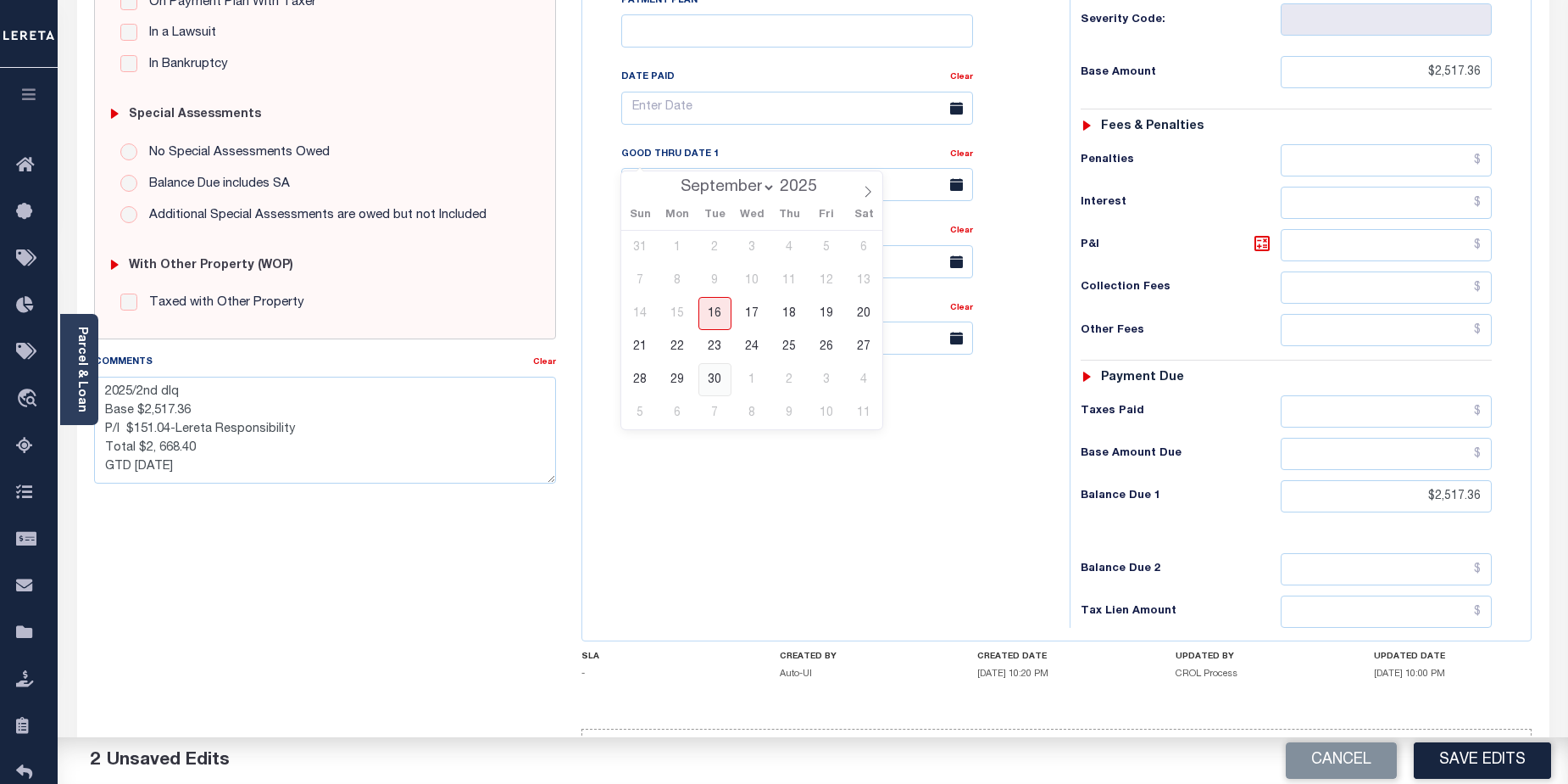
click at [713, 378] on span "30" at bounding box center [714, 379] width 33 height 33
type input "09/30/2025"
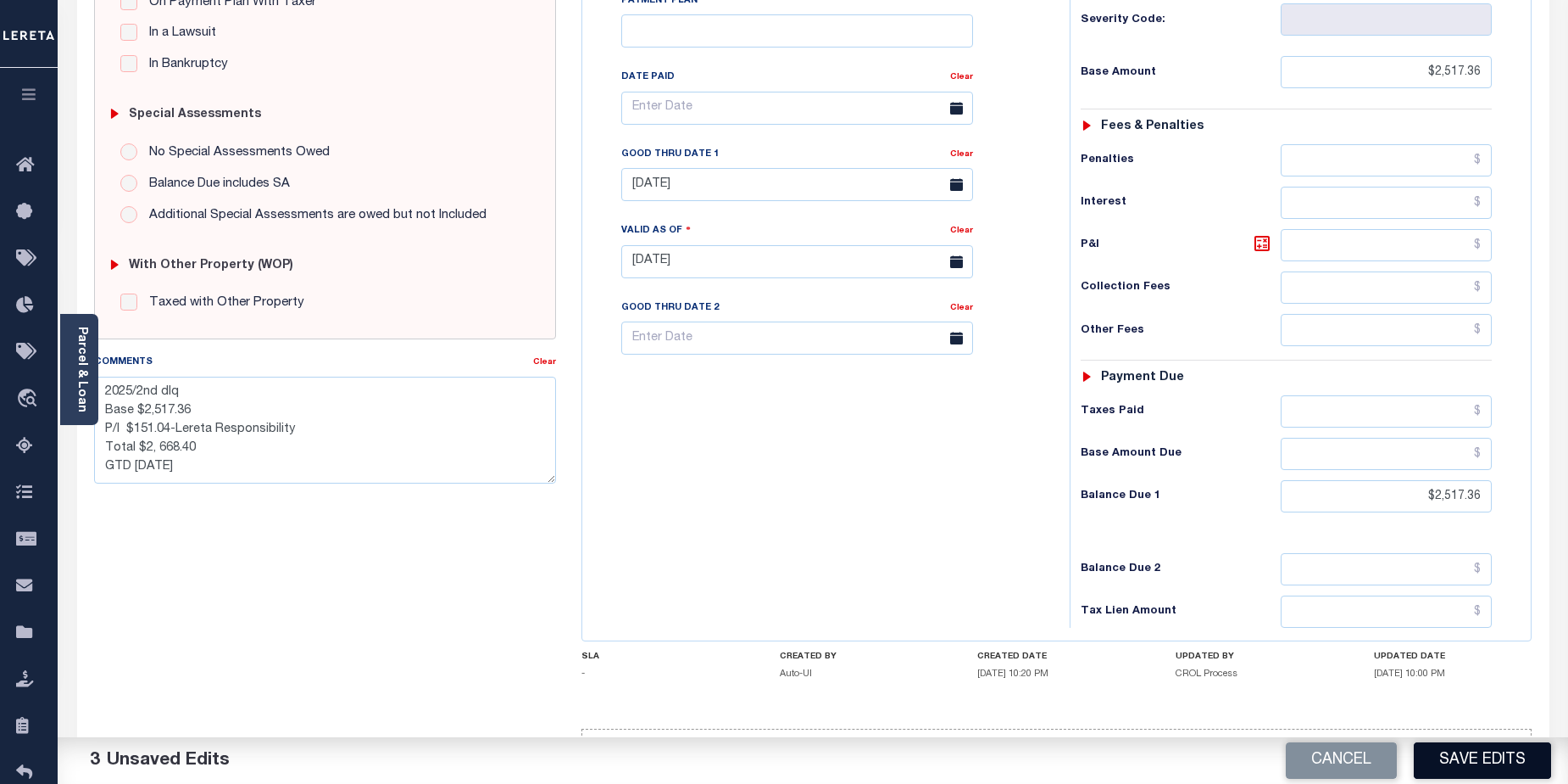
click at [1473, 760] on button "Save Edits" at bounding box center [1482, 760] width 137 height 36
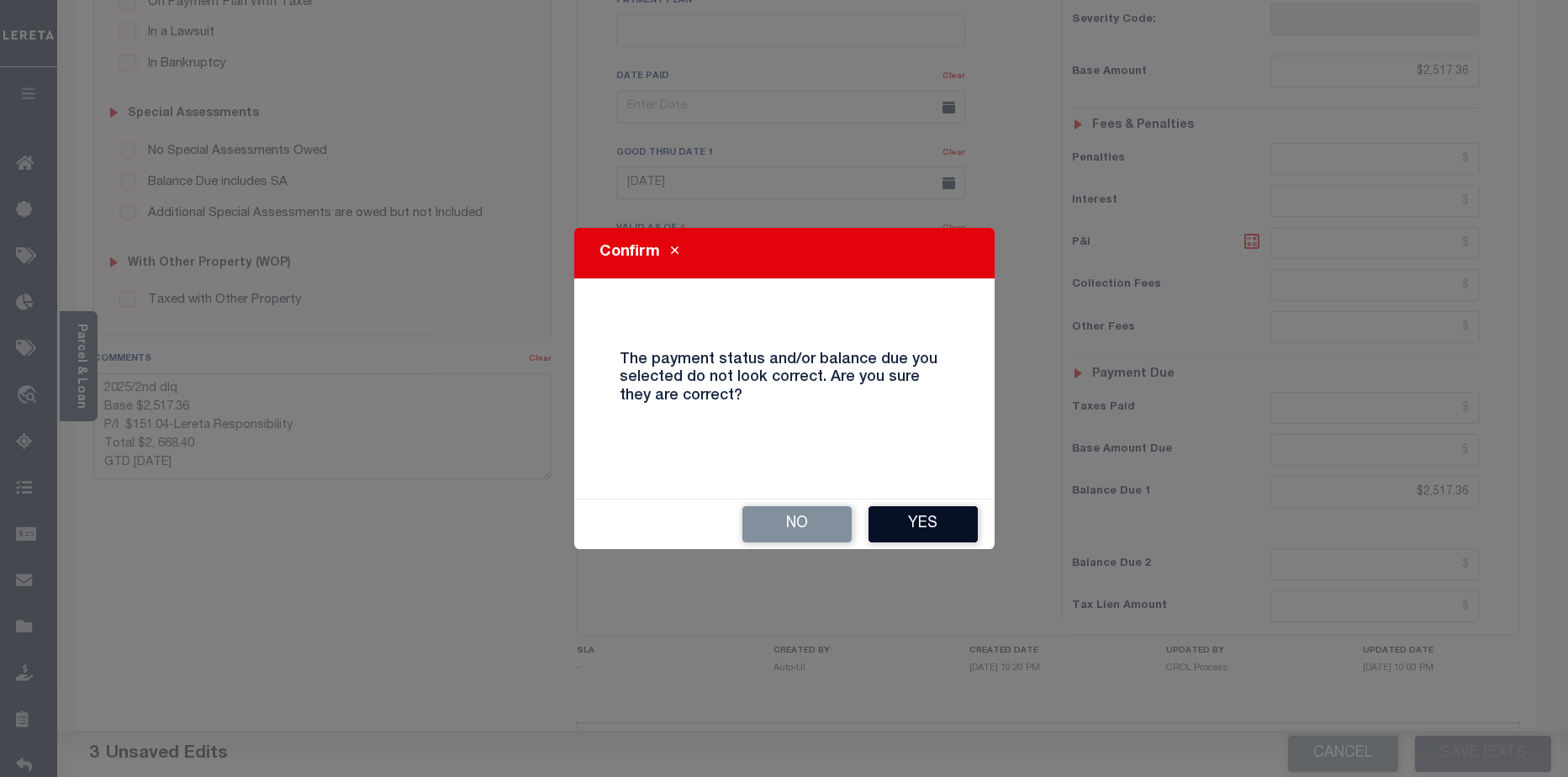
click at [906, 520] on button "Yes" at bounding box center [923, 523] width 109 height 36
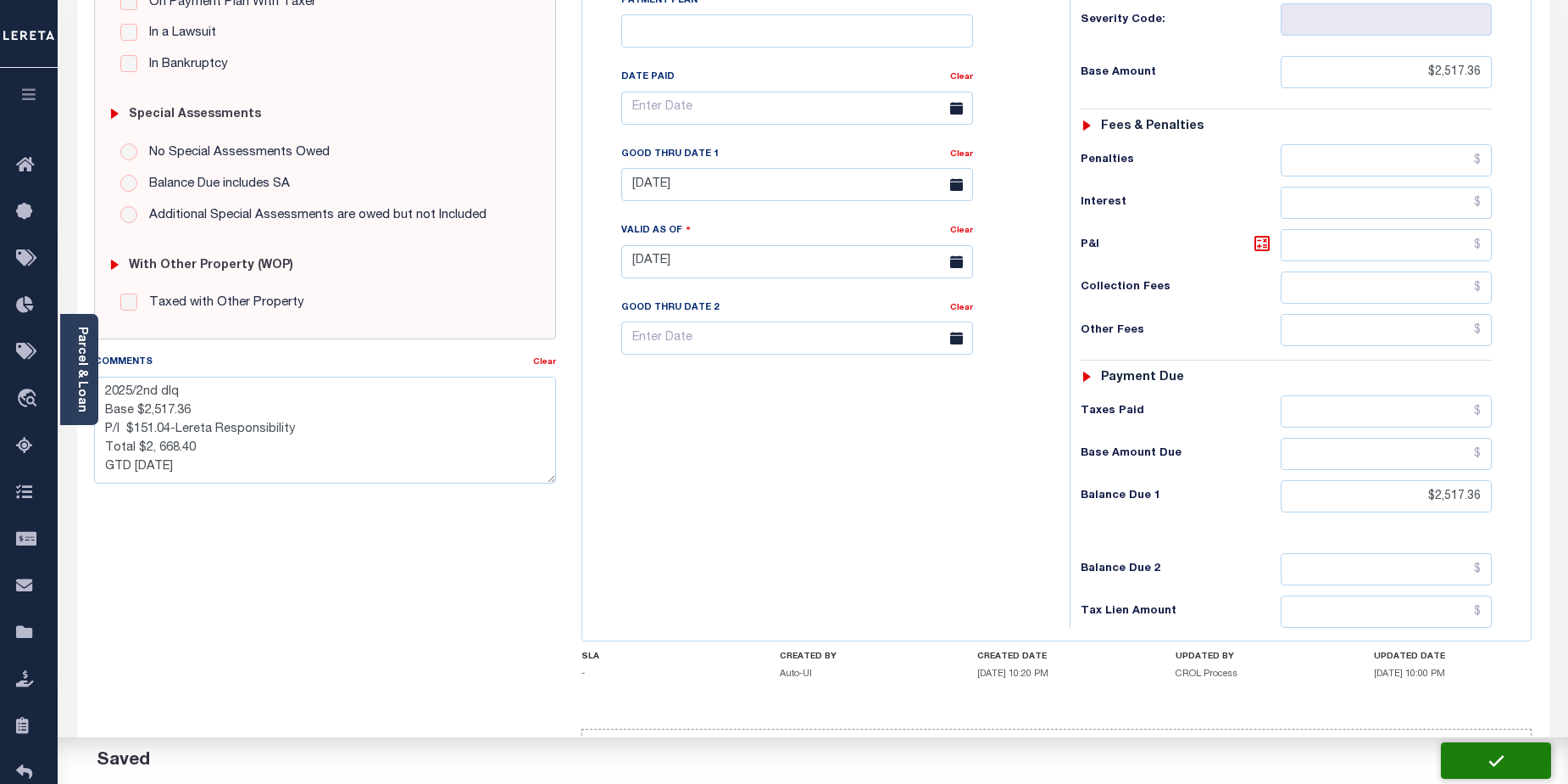
checkbox input "false"
type textarea "2025/2nd dlq Base $2,517.36 P/I $151.04-Lereta Responsibility Total $2, 668.40 …"
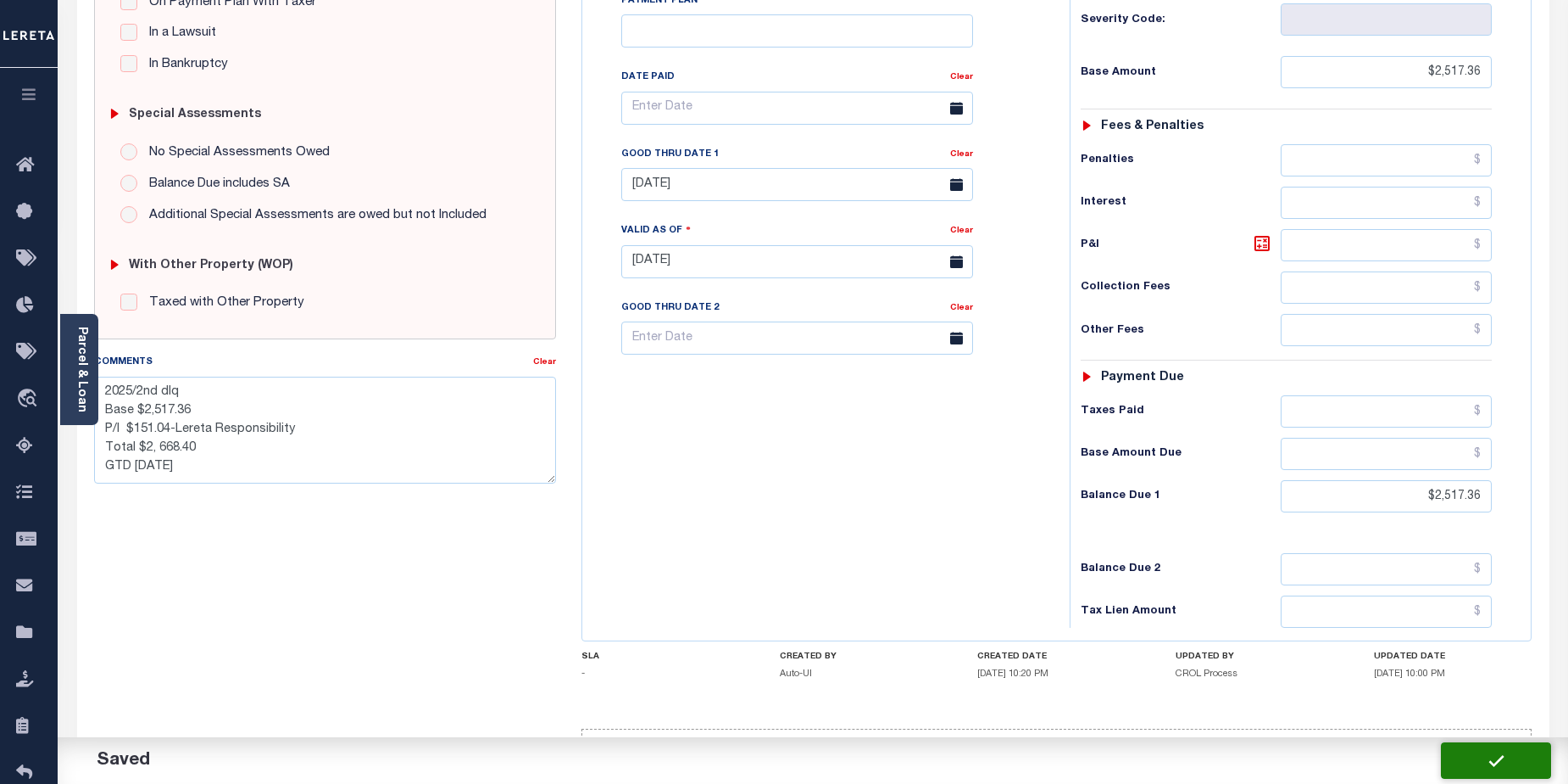
type input "$2,517.36"
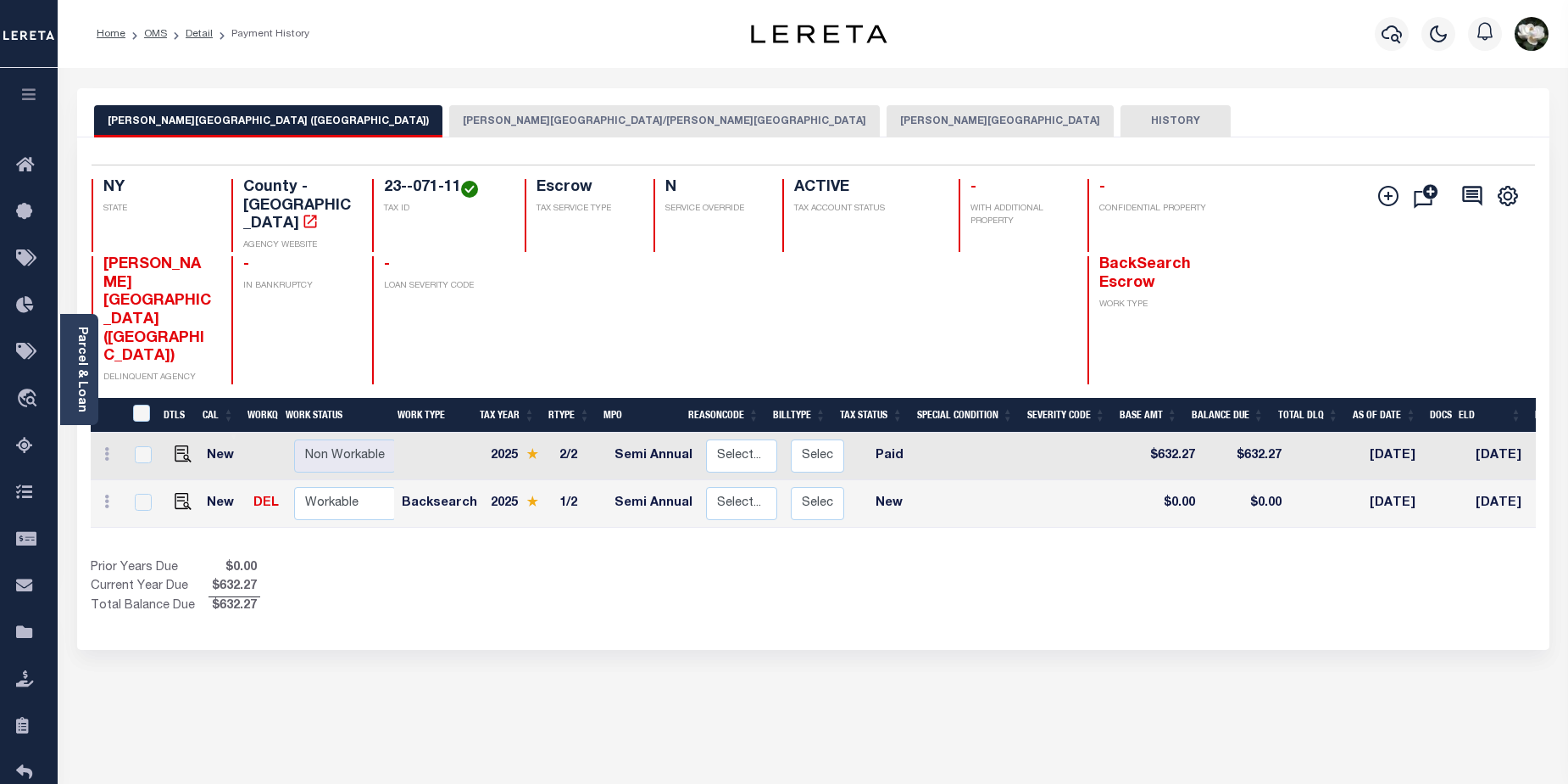
click at [887, 118] on button "[PERSON_NAME][GEOGRAPHIC_DATA]" at bounding box center [1000, 121] width 227 height 32
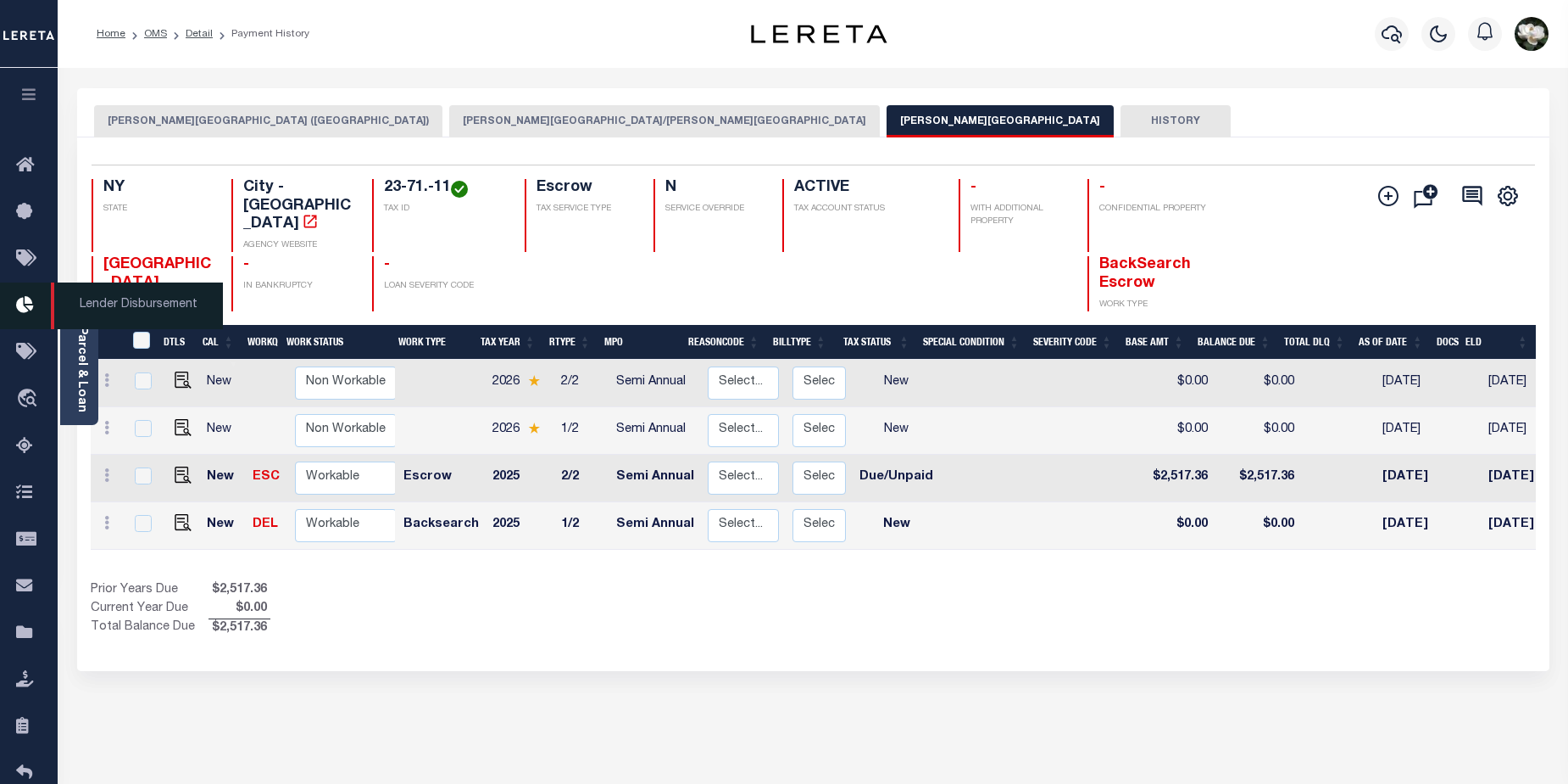
click at [32, 301] on icon at bounding box center [29, 306] width 27 height 21
